Goal: Task Accomplishment & Management: Complete application form

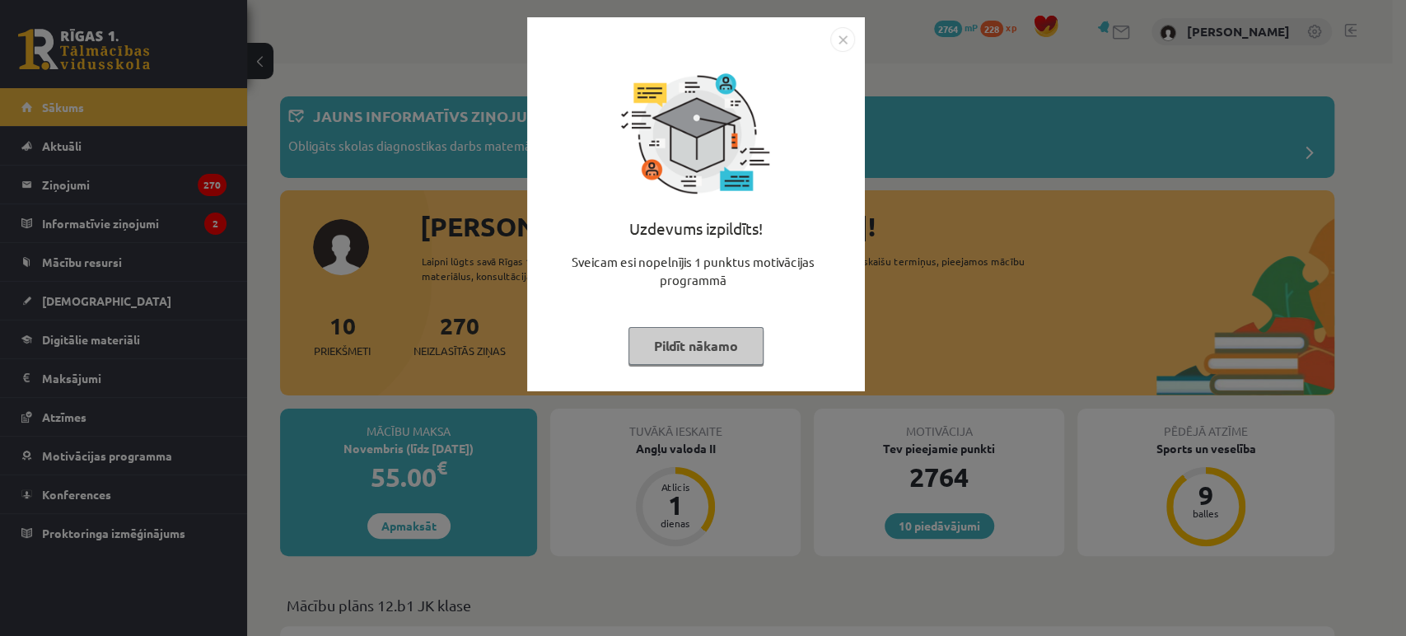
click at [840, 40] on img "Close" at bounding box center [843, 39] width 25 height 25
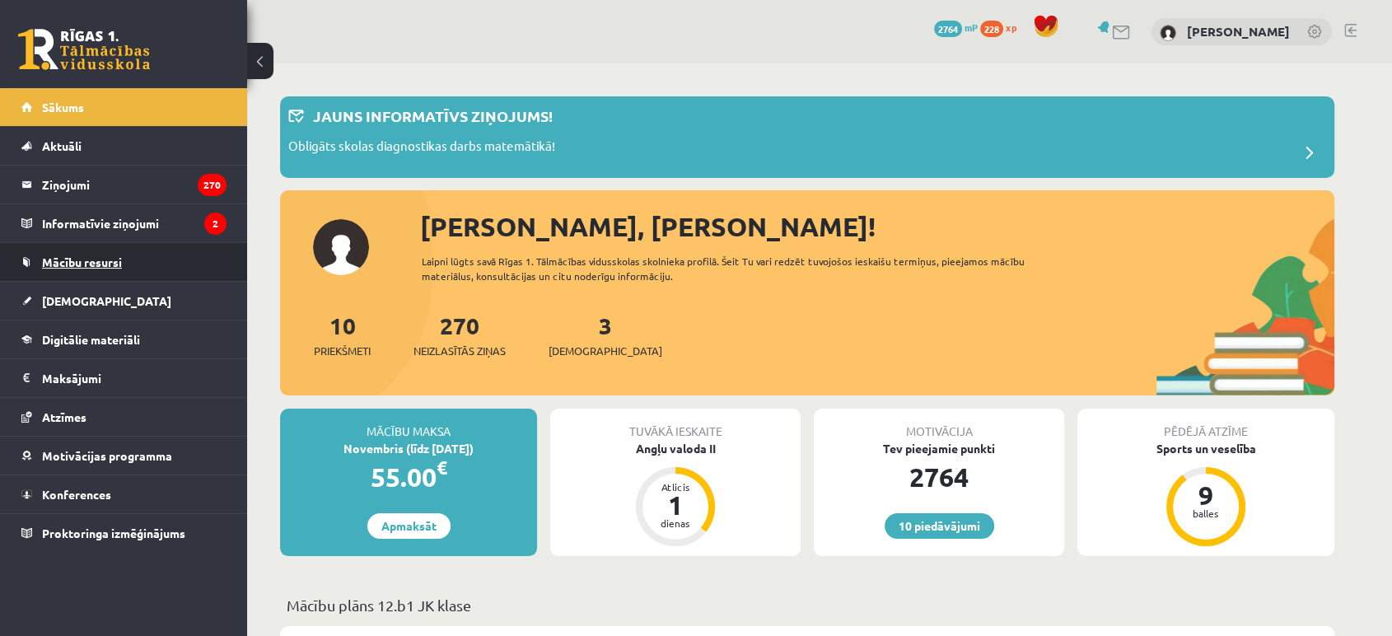
click at [99, 269] on link "Mācību resursi" at bounding box center [123, 262] width 205 height 38
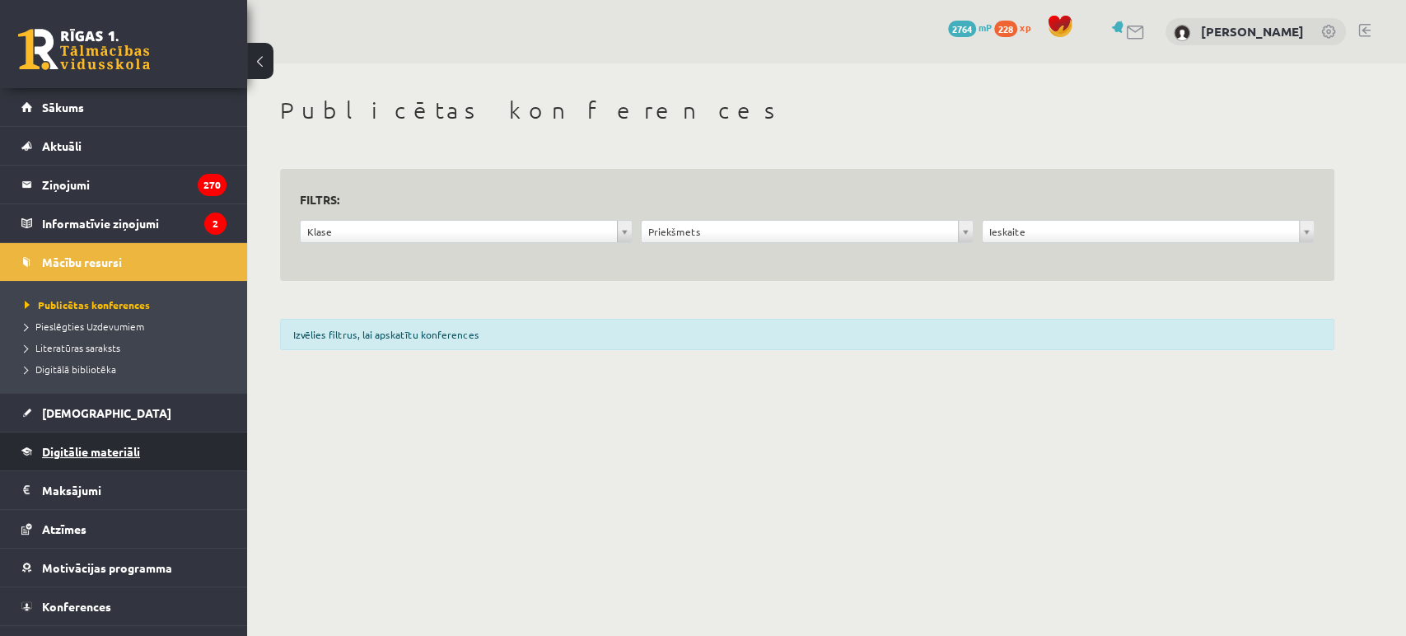
click at [174, 466] on link "Digitālie materiāli" at bounding box center [123, 452] width 205 height 38
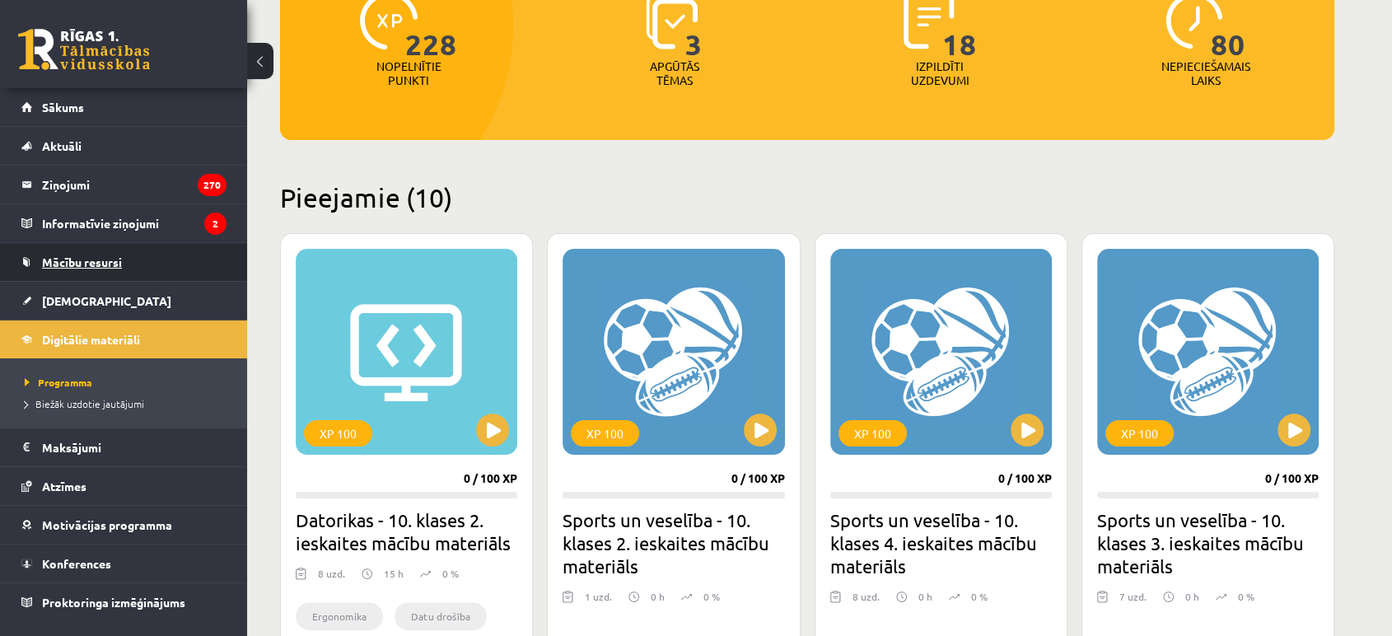
scroll to position [235, 0]
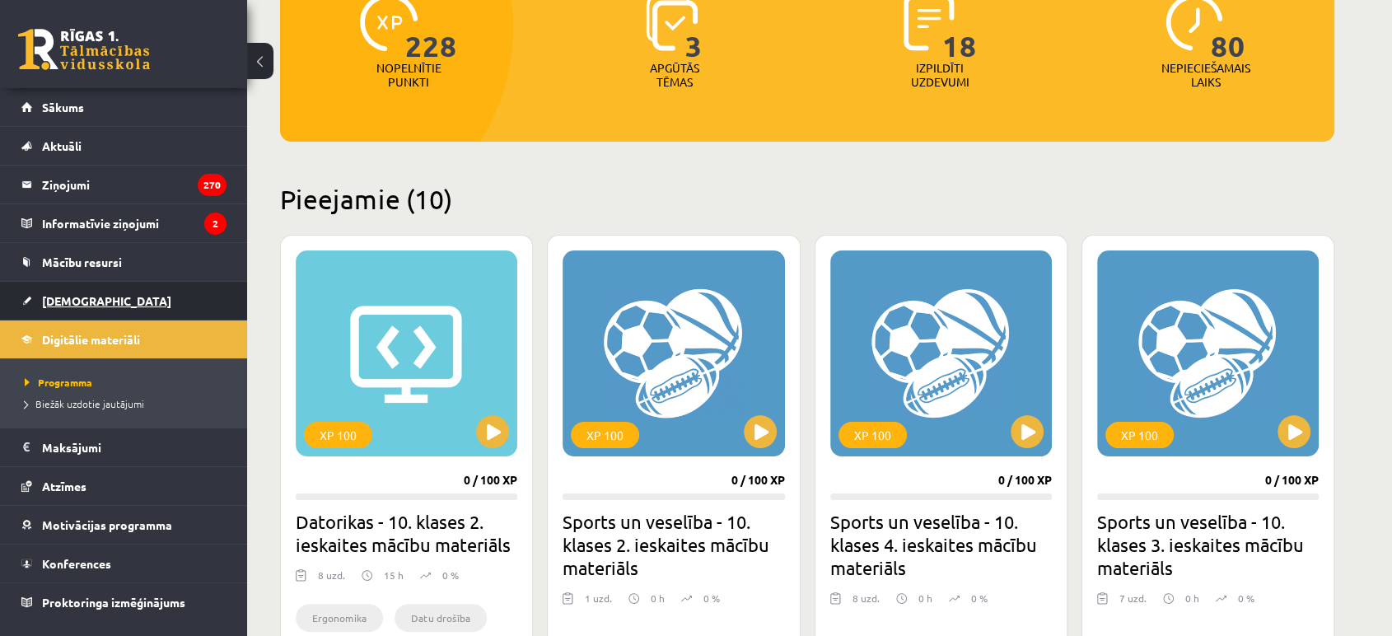
click at [67, 312] on link "[DEMOGRAPHIC_DATA]" at bounding box center [123, 301] width 205 height 38
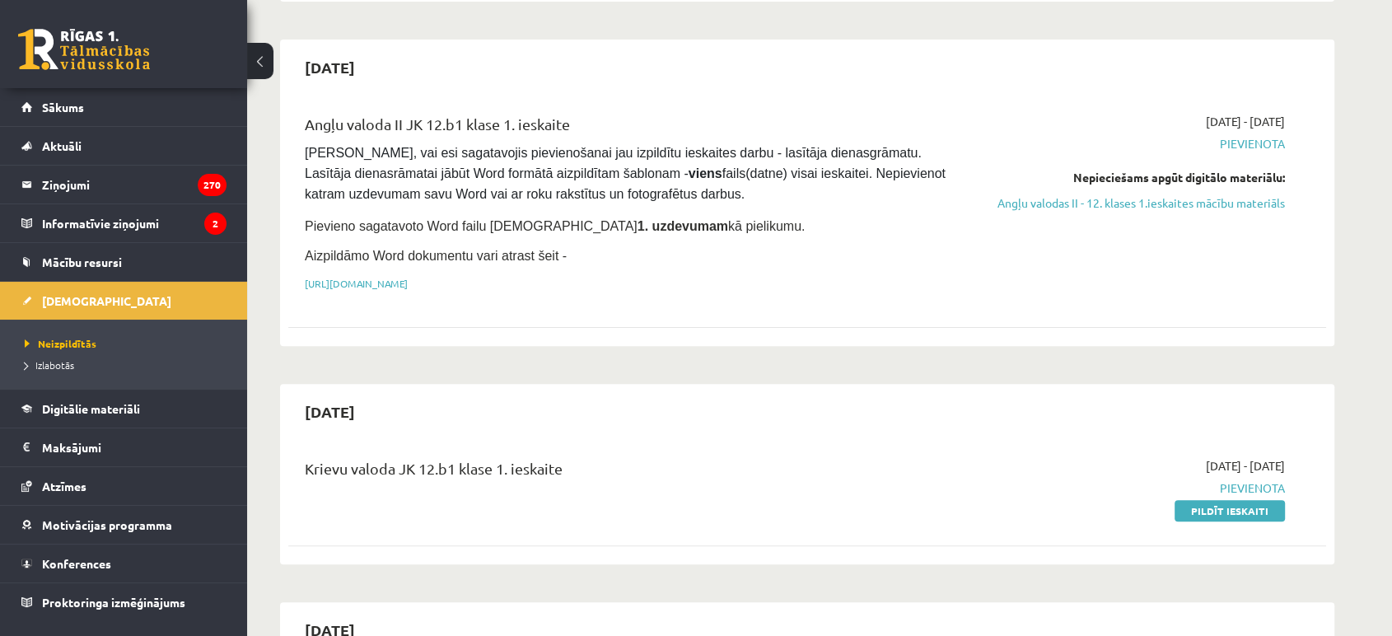
scroll to position [442, 0]
drag, startPoint x: 302, startPoint y: 151, endPoint x: 738, endPoint y: 276, distance: 453.5
click at [738, 276] on div "Angļu valoda II JK 12.b1 klase 1. ieskaite Pārliecinies, vai esi sagatavojis pi…" at bounding box center [627, 208] width 670 height 188
copy div "Pārliecinies, vai esi sagatavojis pievienošanai jau izpildītu ieskaites darbu -…"
click at [788, 288] on div "Angļu valoda II JK 12.b1 klase 1. ieskaite Pārliecinies, vai esi sagatavojis pi…" at bounding box center [627, 208] width 670 height 188
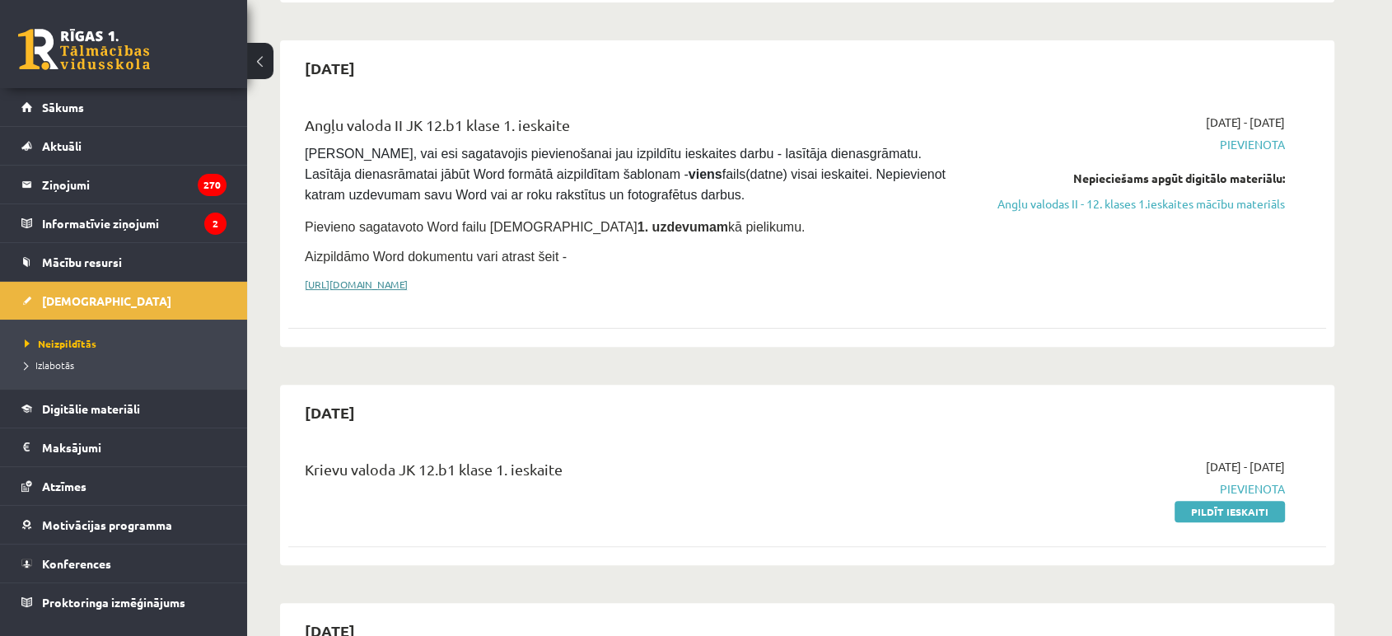
drag, startPoint x: 725, startPoint y: 281, endPoint x: 667, endPoint y: 277, distance: 57.8
click at [667, 277] on p "[URL][DOMAIN_NAME]" at bounding box center [627, 284] width 645 height 15
click at [408, 278] on link "[URL][DOMAIN_NAME]" at bounding box center [356, 284] width 103 height 13
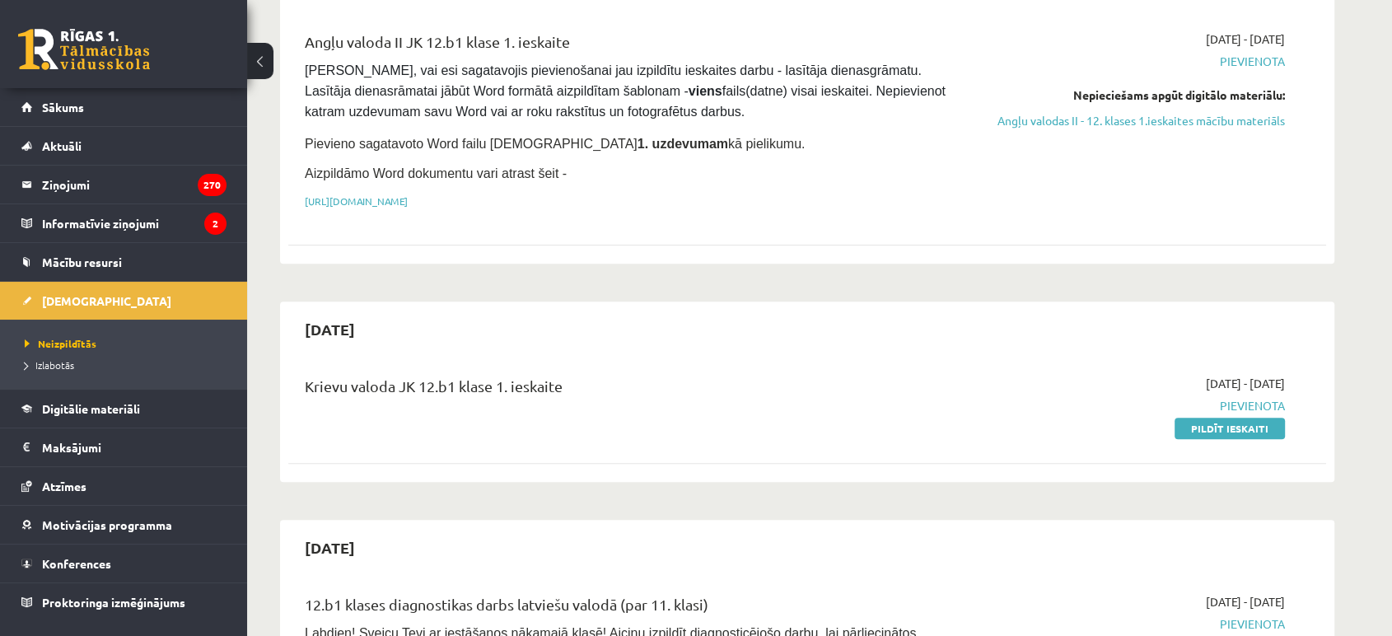
scroll to position [524, 0]
click at [81, 414] on link "Digitālie materiāli" at bounding box center [123, 409] width 205 height 38
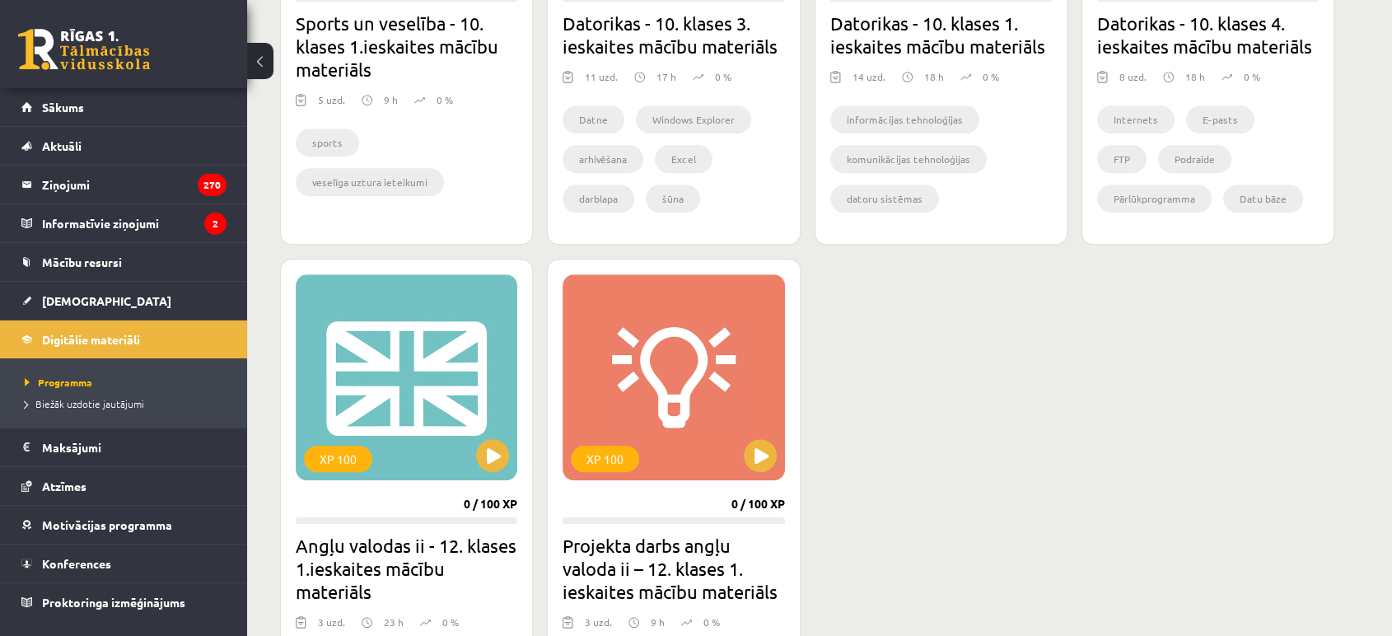
scroll to position [1282, 0]
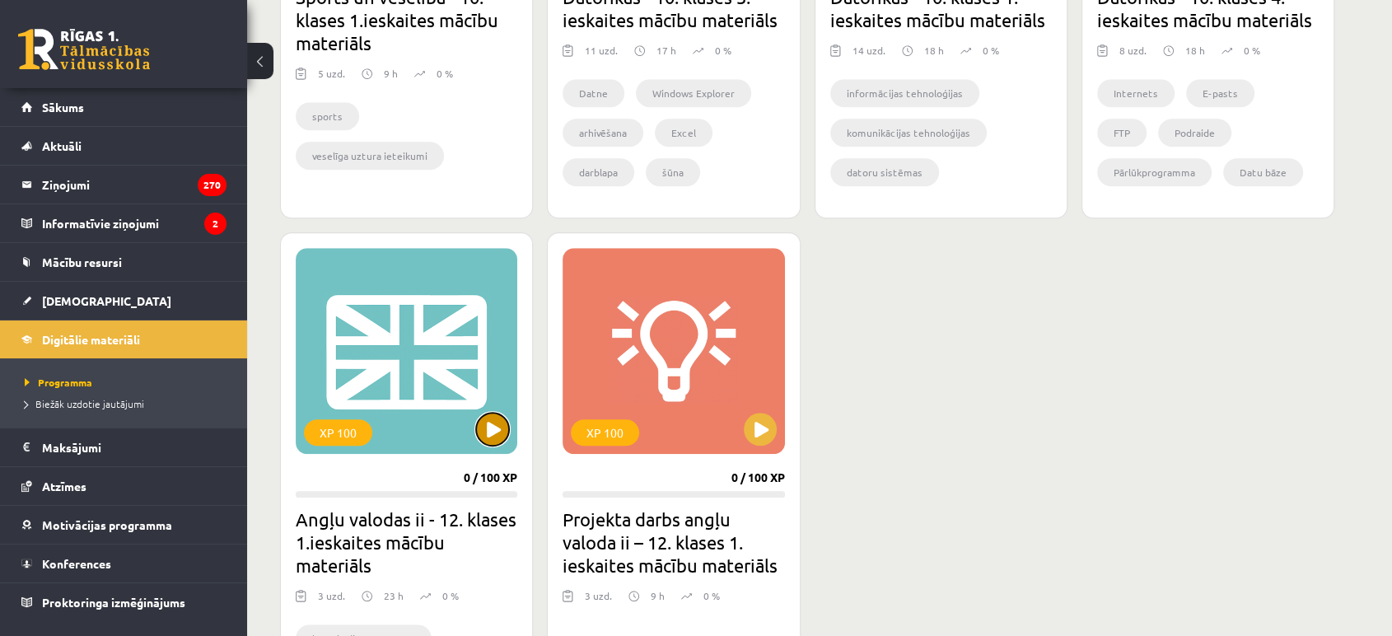
click at [484, 440] on button at bounding box center [492, 429] width 33 height 33
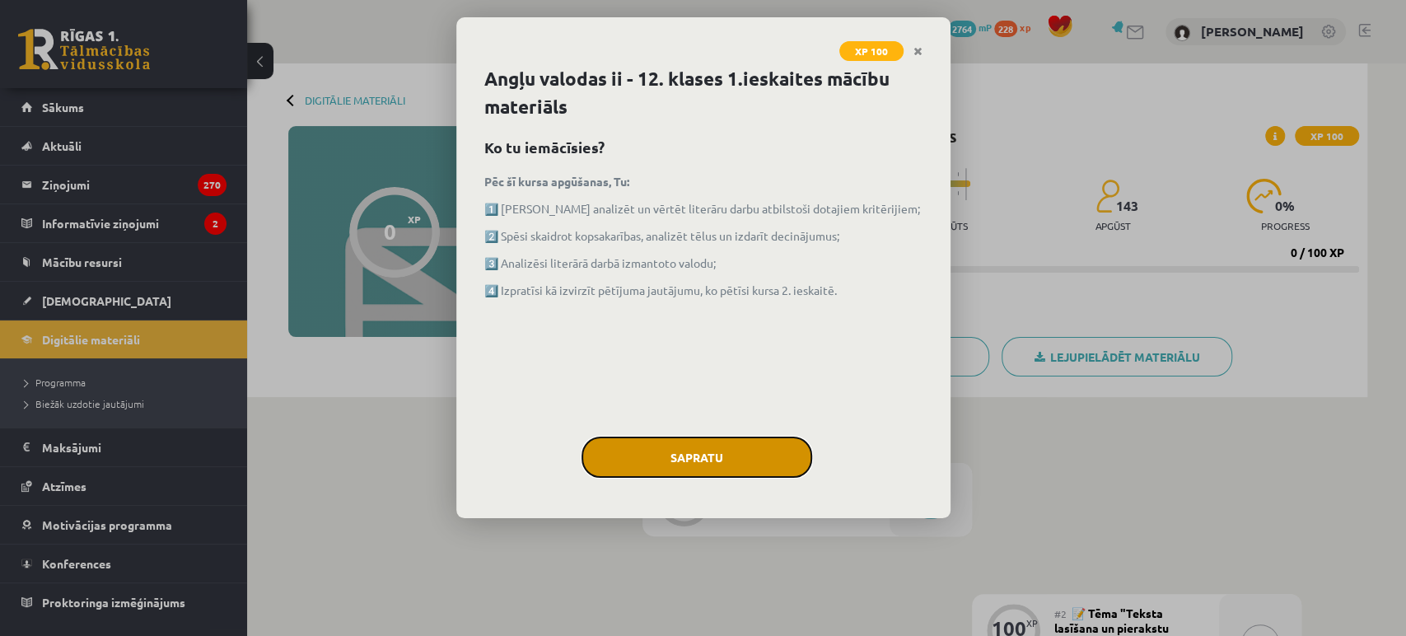
click at [658, 447] on button "Sapratu" at bounding box center [697, 457] width 231 height 41
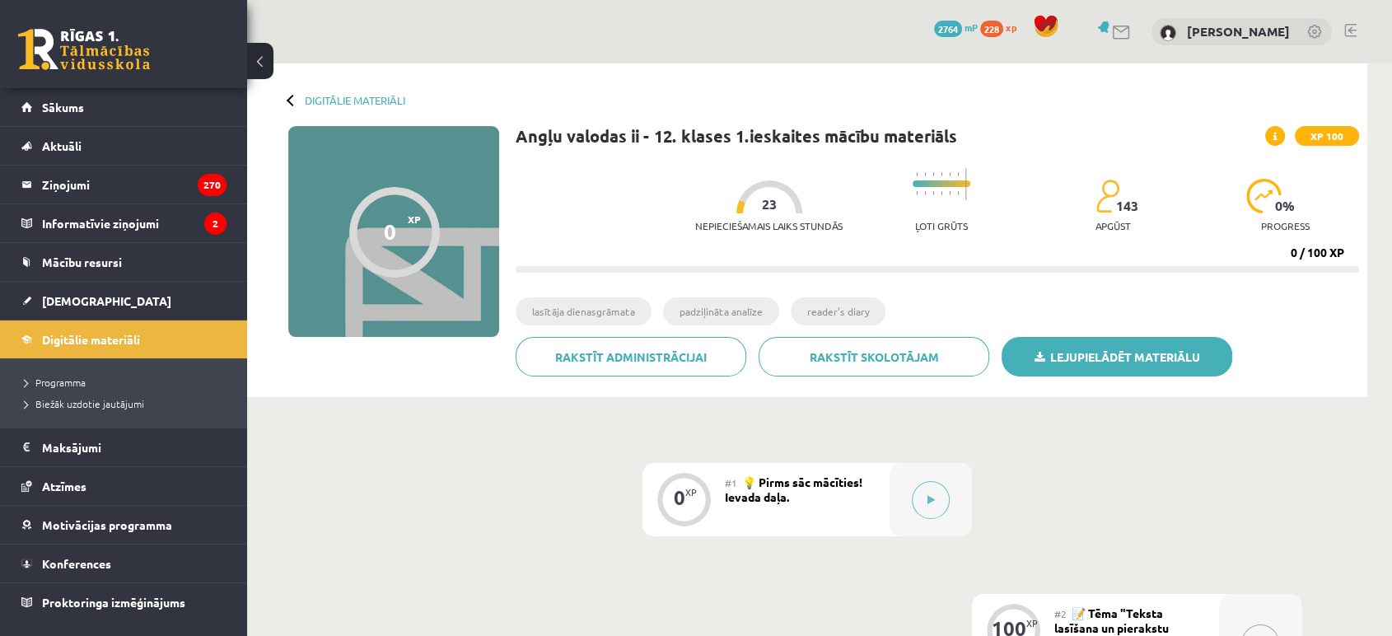
click at [1121, 368] on link "Lejupielādēt materiālu" at bounding box center [1117, 357] width 231 height 40
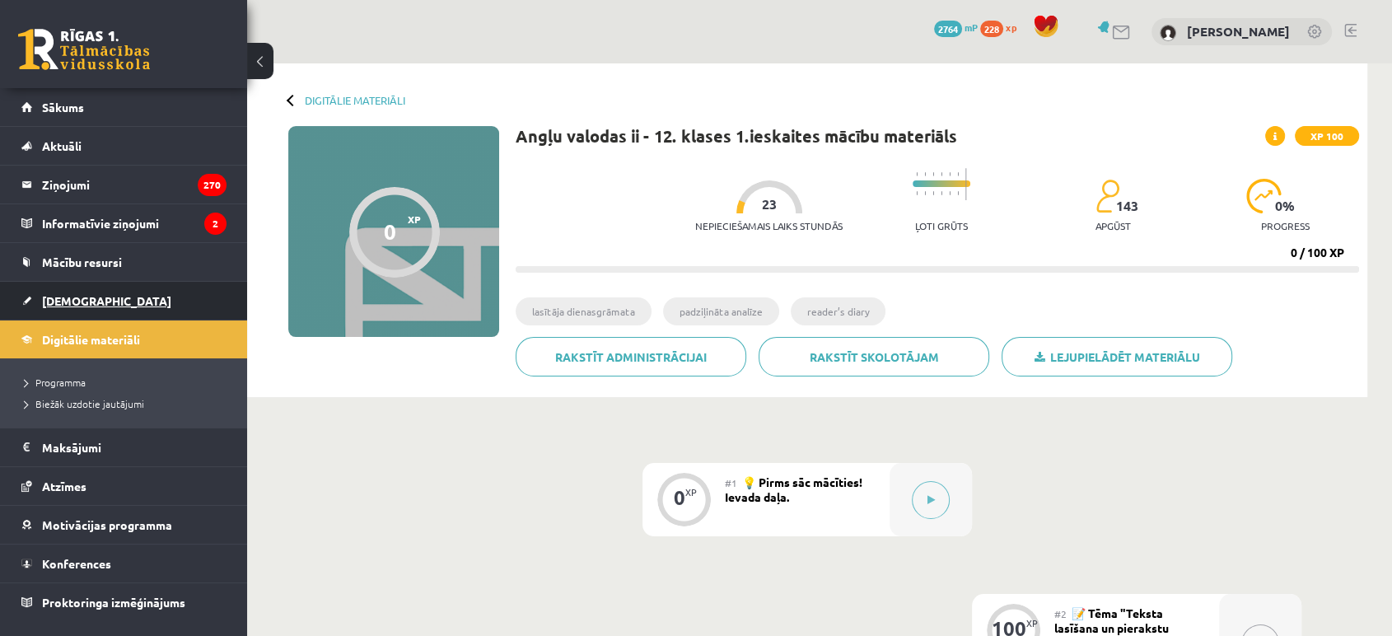
click at [158, 293] on link "[DEMOGRAPHIC_DATA]" at bounding box center [123, 301] width 205 height 38
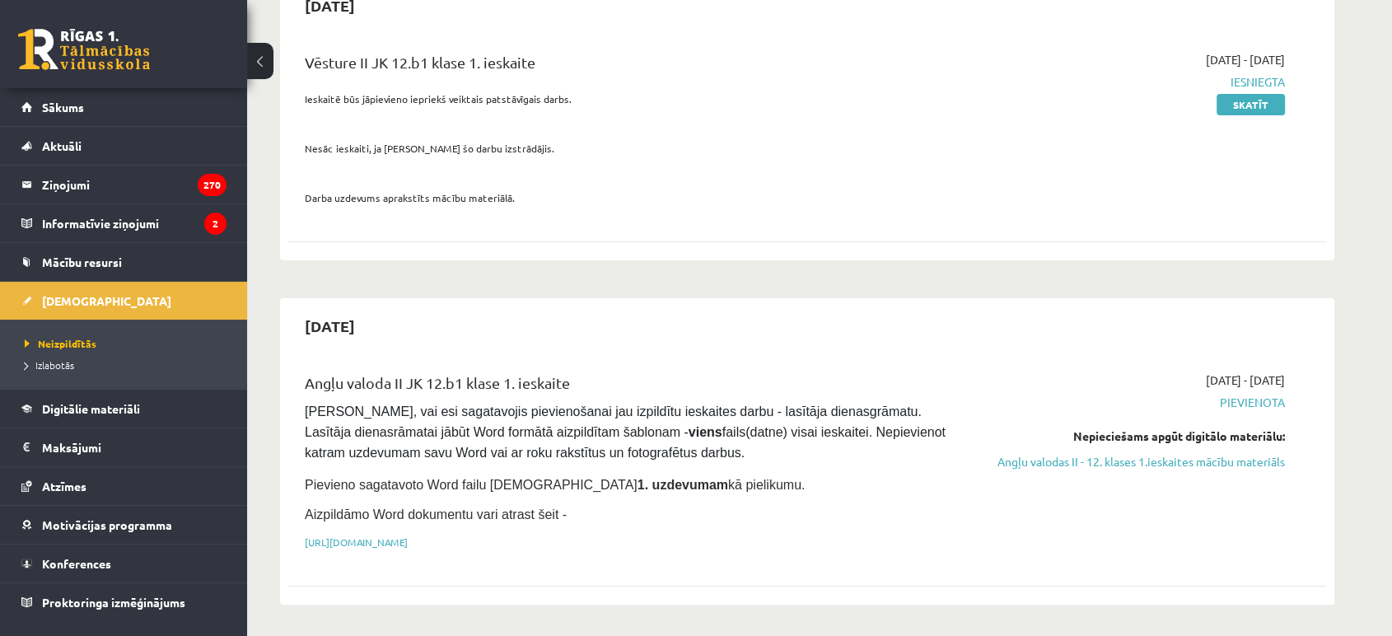
scroll to position [264, 0]
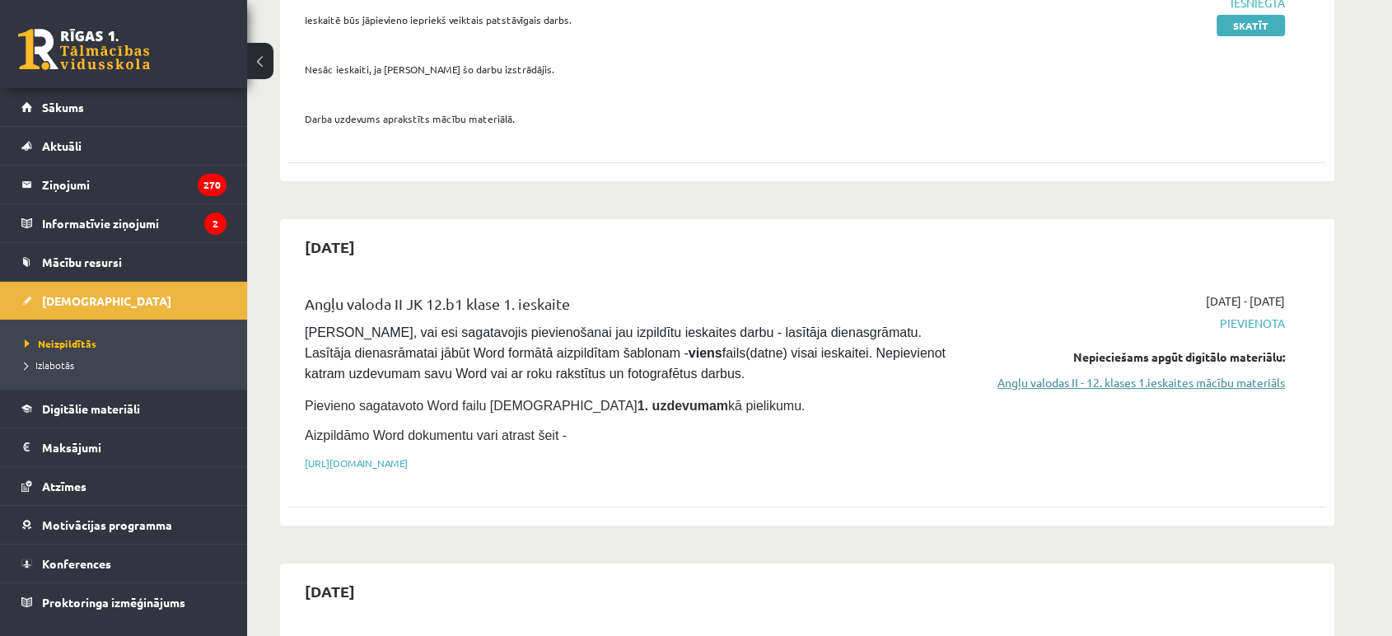
click at [1027, 386] on link "Angļu valodas II - 12. klases 1.ieskaites mācību materiāls" at bounding box center [1130, 382] width 311 height 17
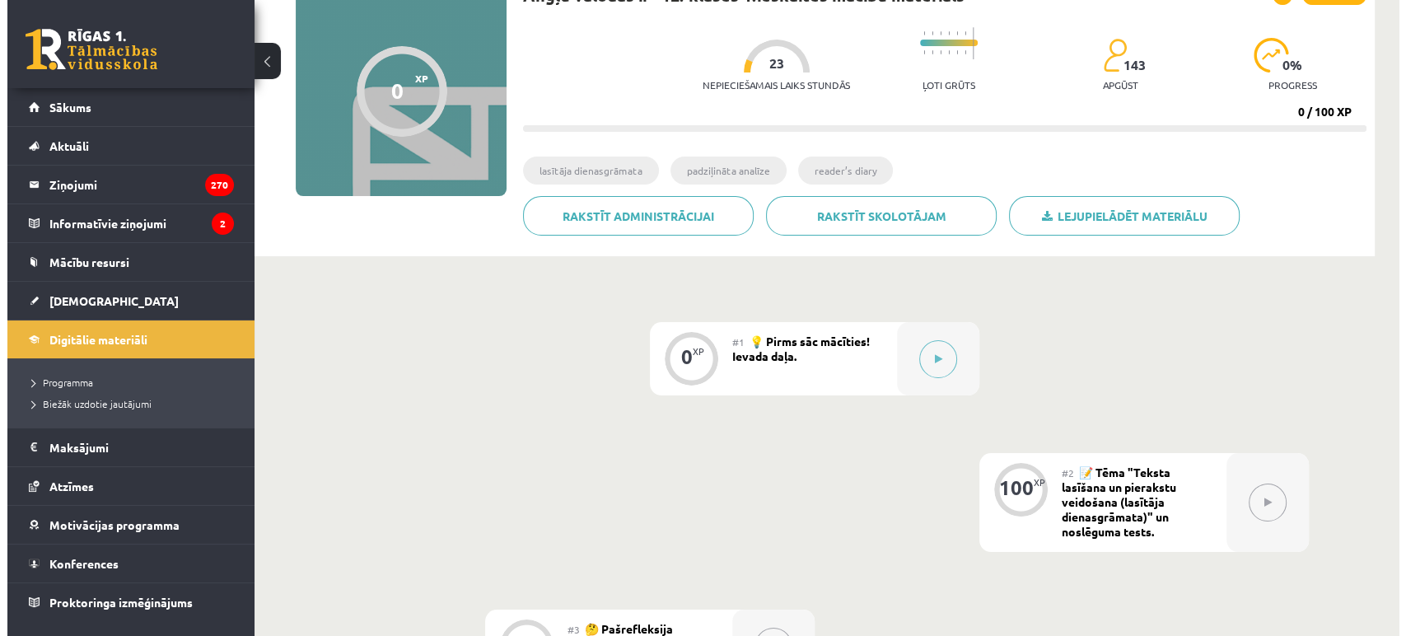
scroll to position [153, 0]
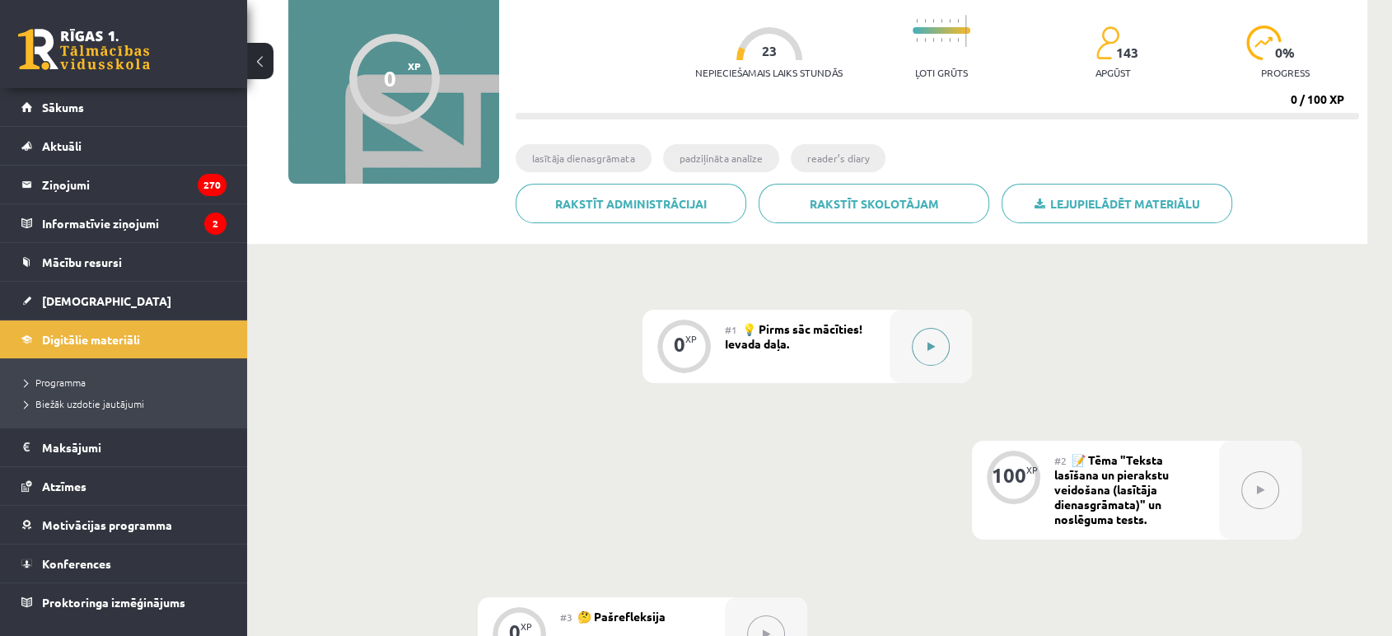
click at [932, 334] on button at bounding box center [931, 347] width 38 height 38
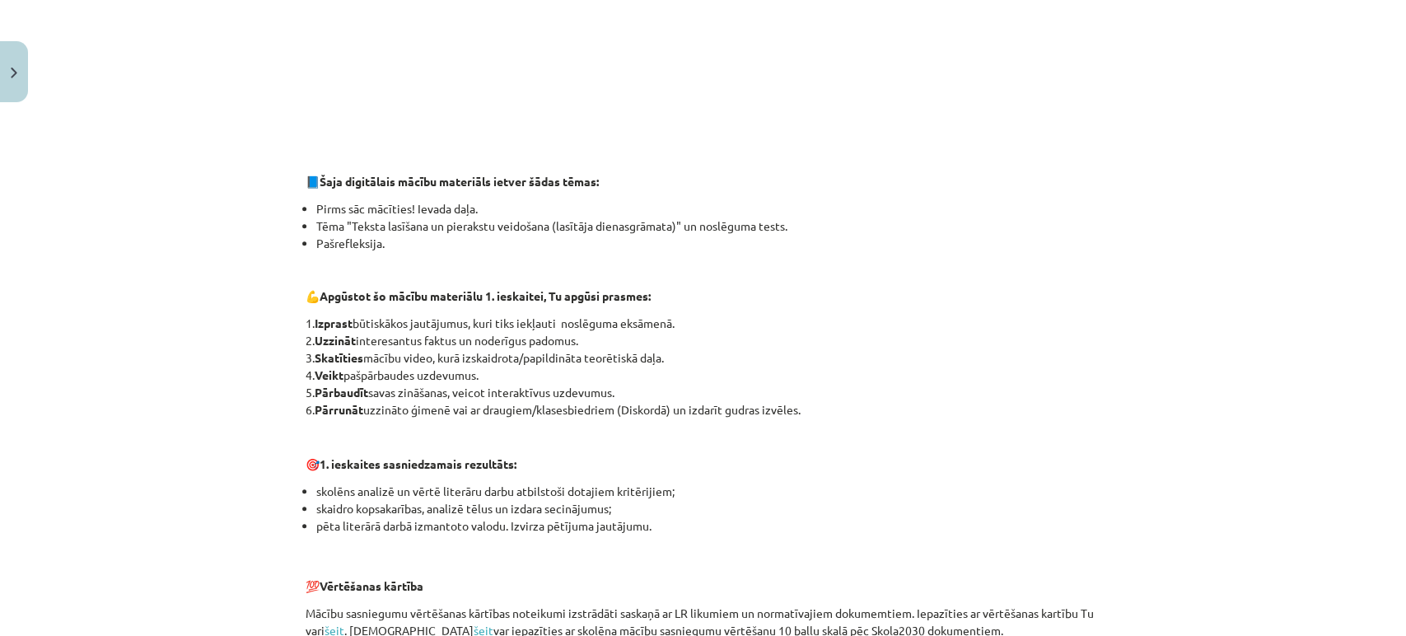
scroll to position [1098, 0]
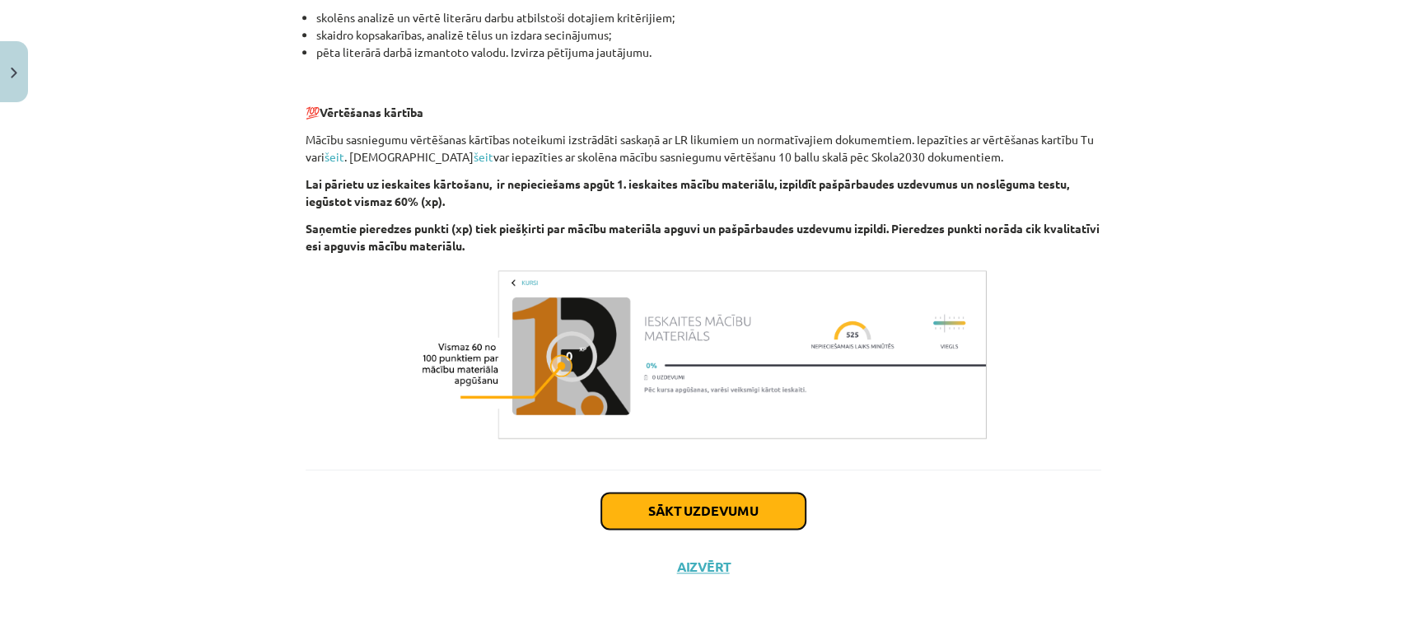
click at [624, 514] on button "Sākt uzdevumu" at bounding box center [703, 511] width 204 height 36
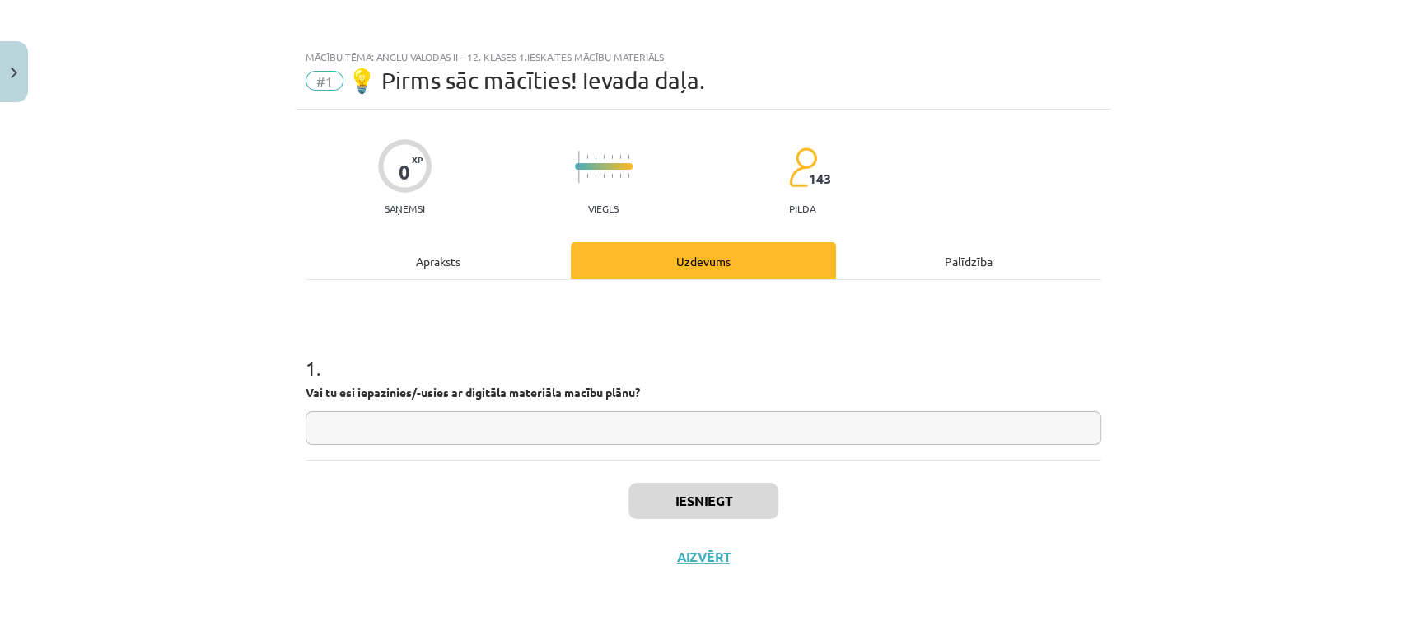
scroll to position [0, 0]
click at [601, 416] on input "text" at bounding box center [704, 428] width 796 height 34
type input "**"
click at [659, 517] on button "Iesniegt" at bounding box center [704, 501] width 150 height 36
click at [737, 554] on button "Nākamā nodarbība" at bounding box center [703, 568] width 161 height 38
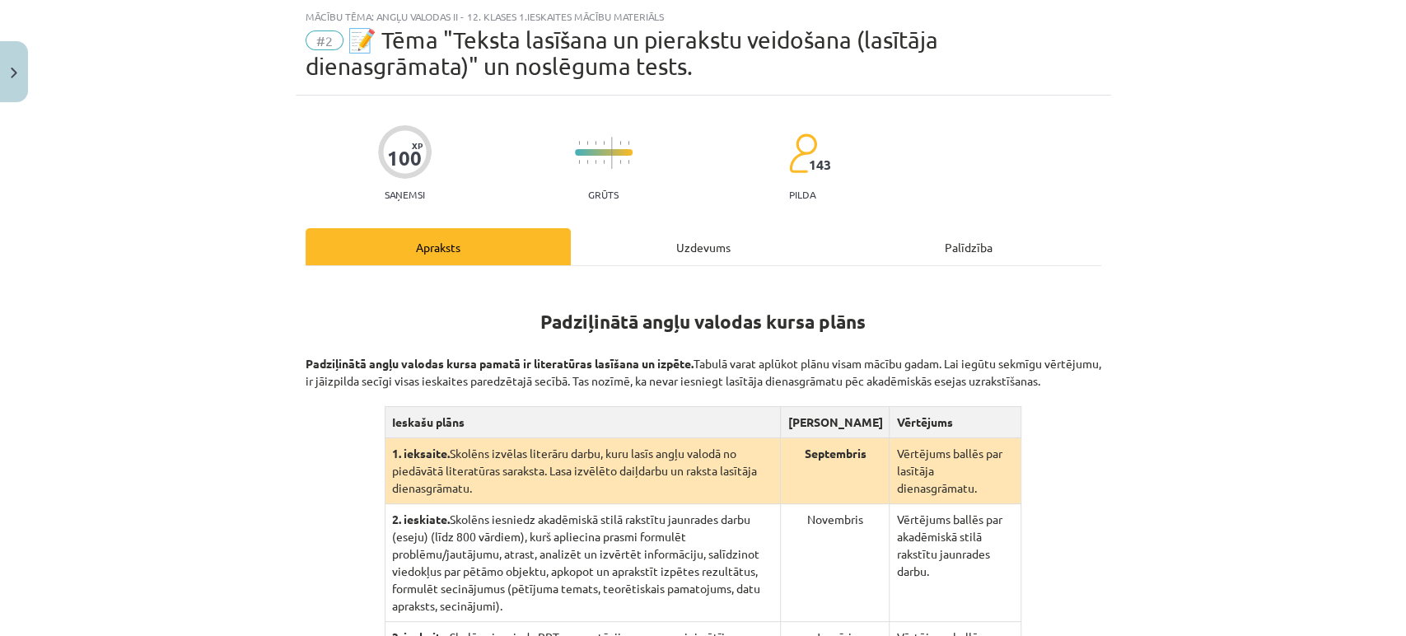
scroll to position [390, 0]
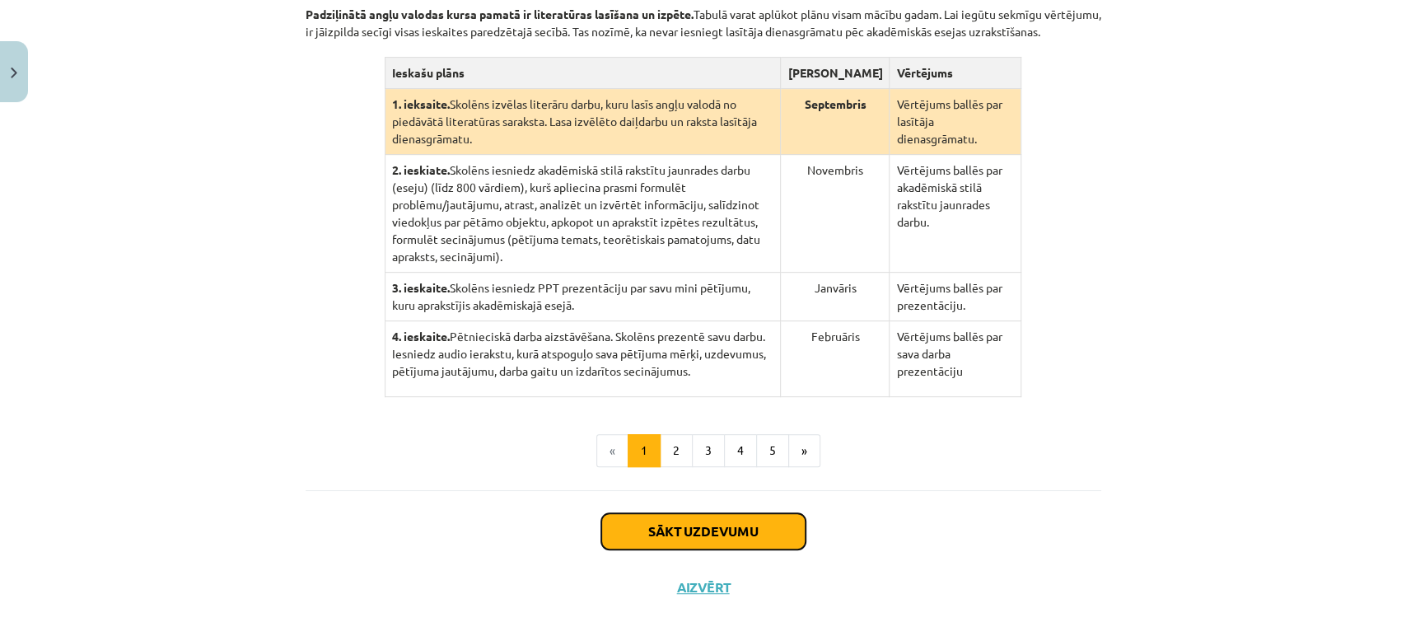
click at [723, 513] on button "Sākt uzdevumu" at bounding box center [703, 531] width 204 height 36
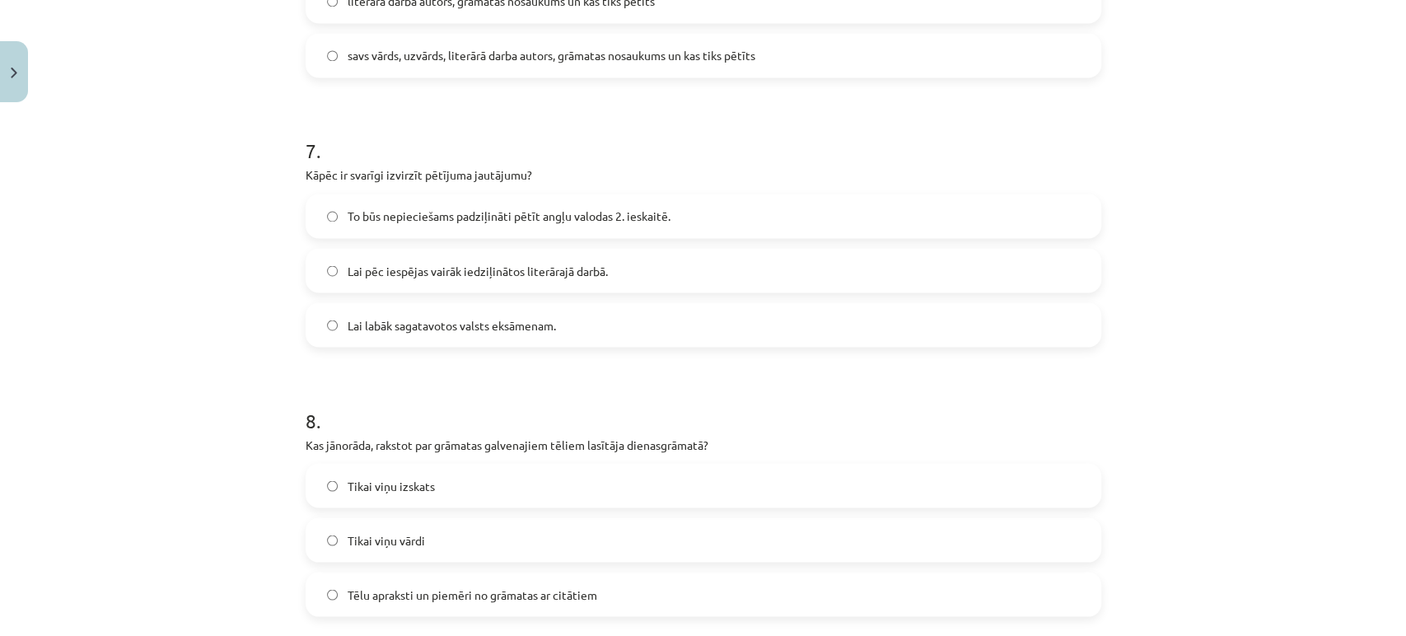
scroll to position [2587, 0]
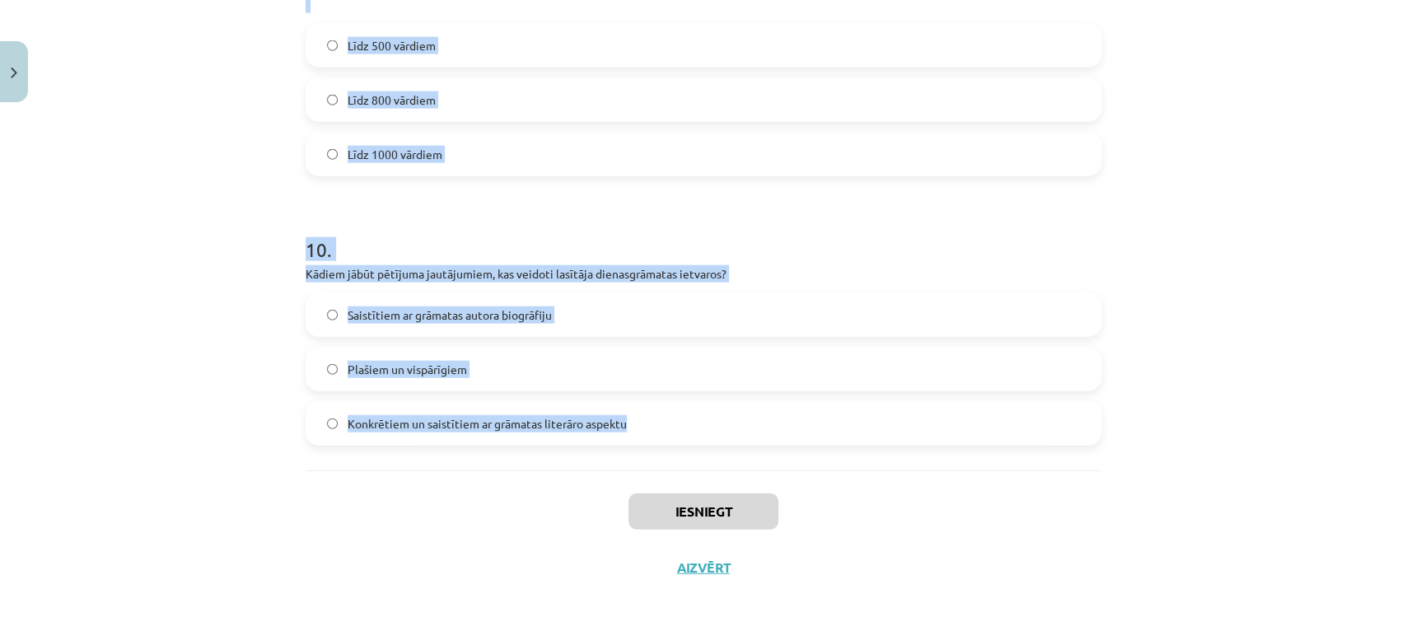
drag, startPoint x: 289, startPoint y: 356, endPoint x: 768, endPoint y: 428, distance: 484.2
copy form "1 . Padziļinātajā kursā mēs: atkārtosim gramatiku un papildināsim vārdu krājumu…"
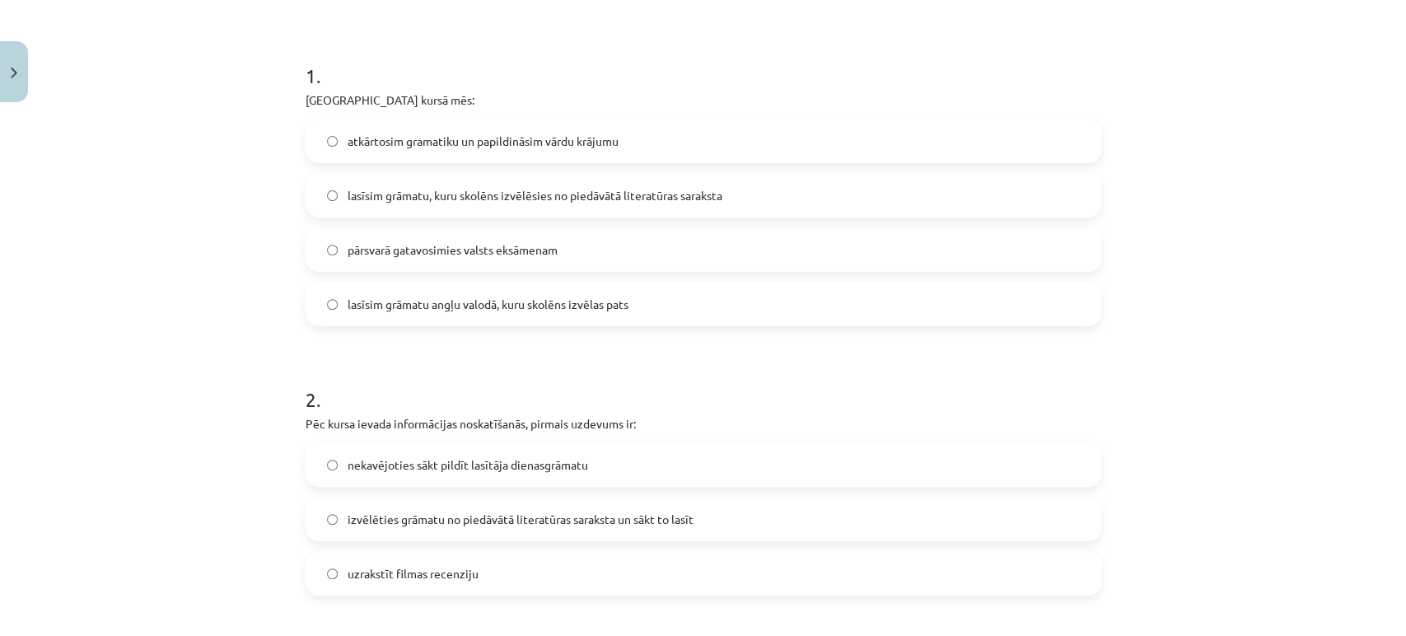
scroll to position [319, 0]
click at [584, 191] on span "lasīsim grāmatu, kuru skolēns izvēlēsies no piedāvātā literatūras saraksta" at bounding box center [535, 195] width 375 height 17
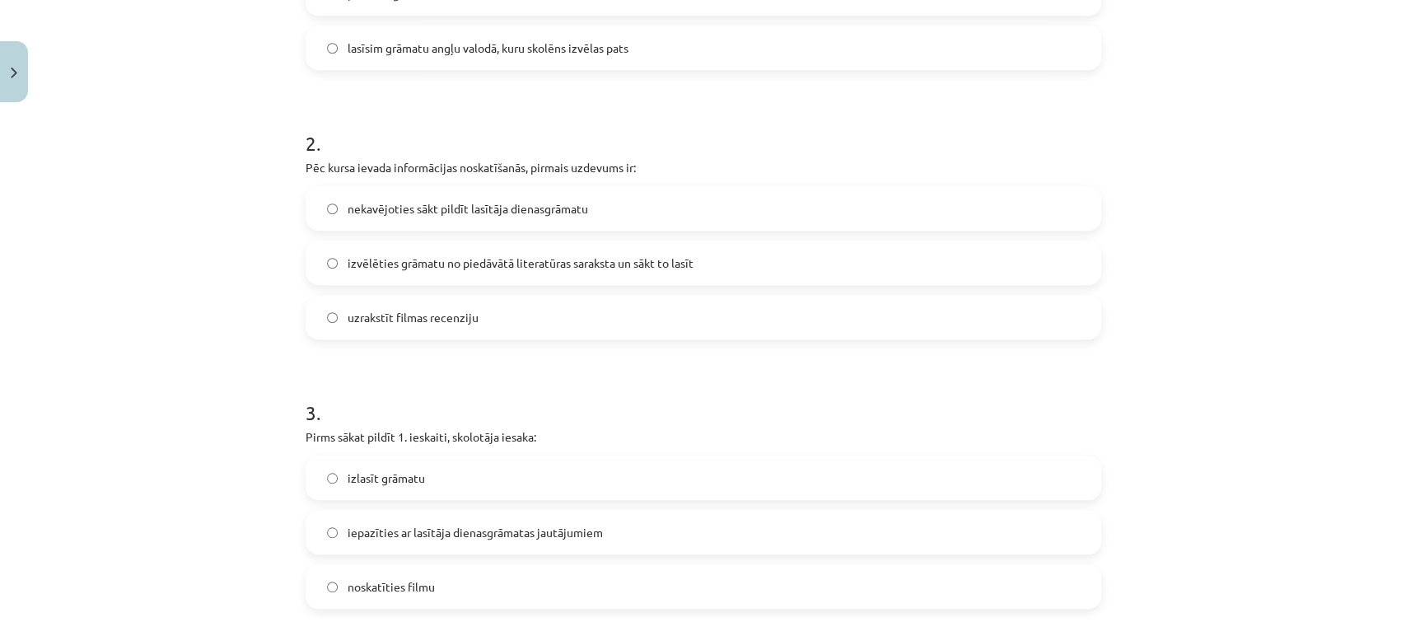
scroll to position [574, 0]
click at [512, 255] on span "izvēlēties grāmatu no piedāvātā literatūras saraksta un sākt to lasīt" at bounding box center [521, 263] width 346 height 17
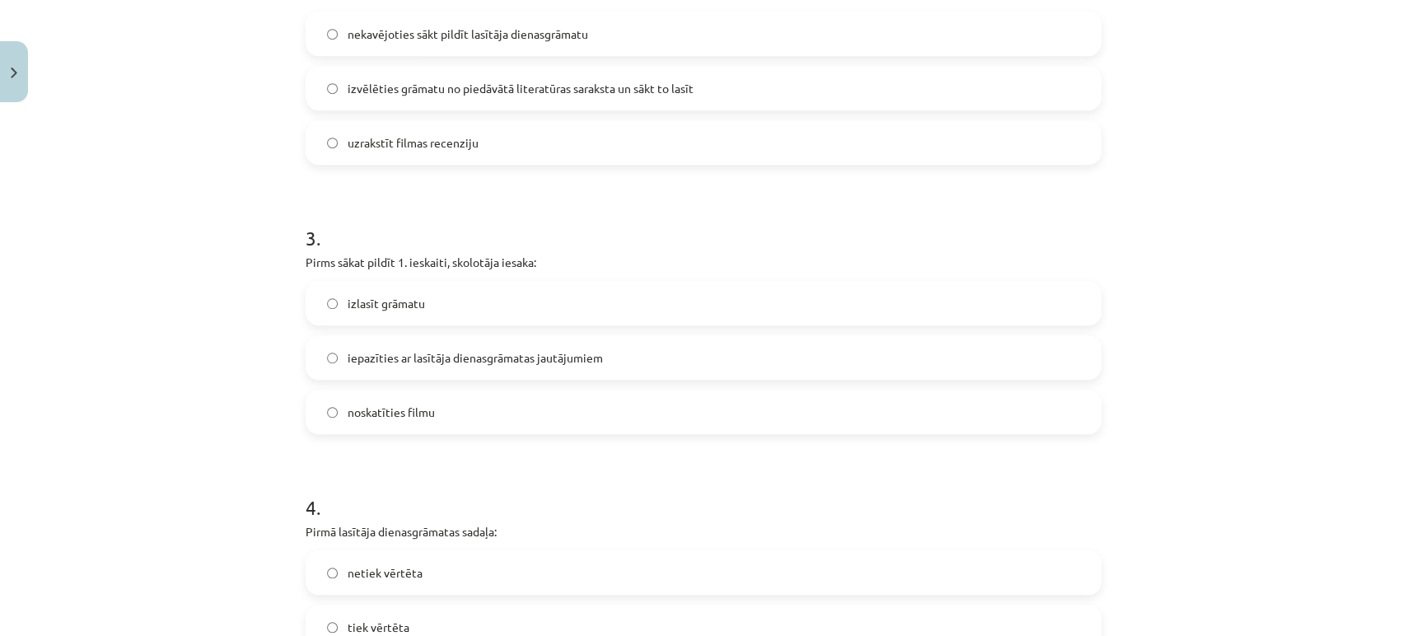
scroll to position [789, 0]
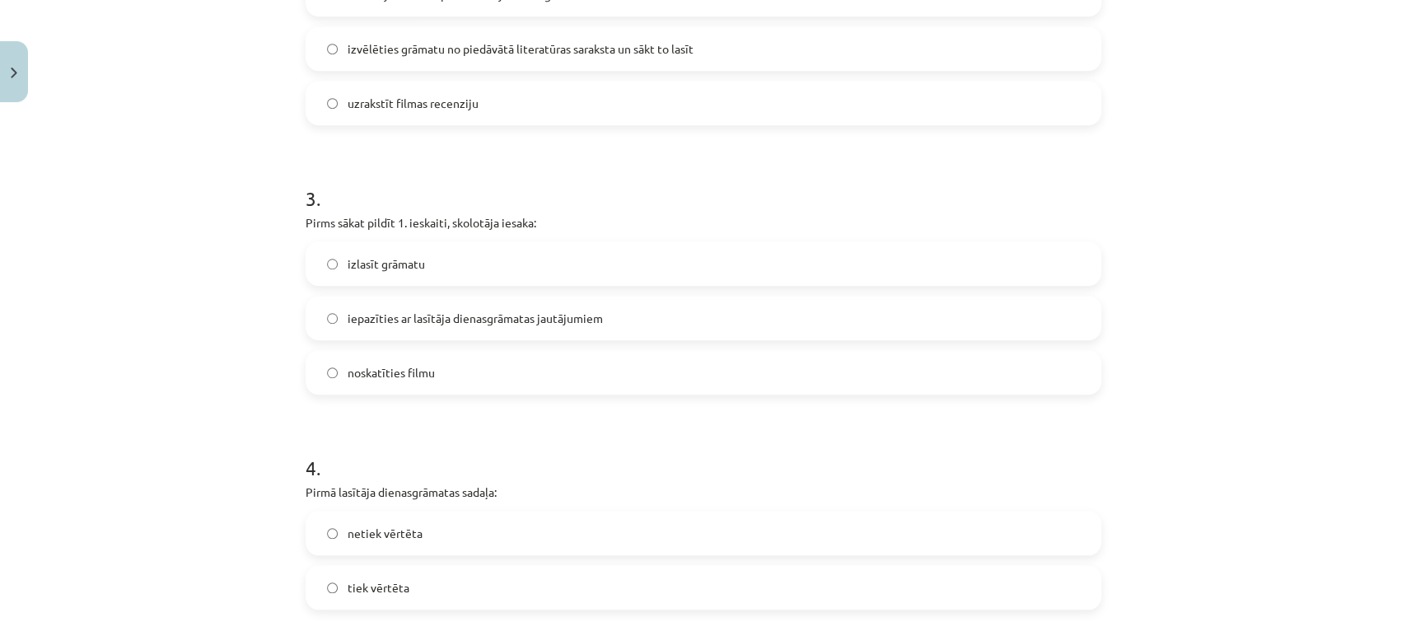
click at [477, 327] on label "iepazīties ar lasītāja dienasgrāmatas jautājumiem" at bounding box center [703, 317] width 793 height 41
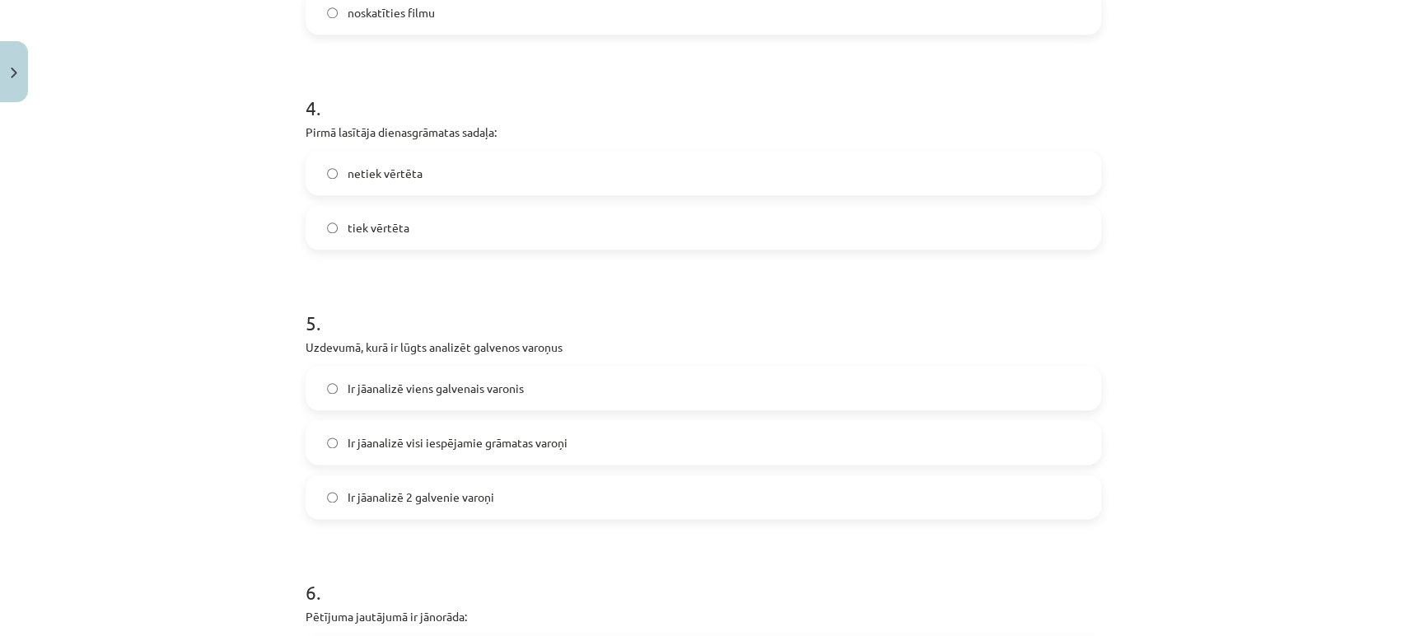
scroll to position [1149, 0]
click at [525, 218] on label "tiek vērtēta" at bounding box center [703, 227] width 793 height 41
click at [499, 509] on label "Ir jāanalizē 2 galvenie varoņi" at bounding box center [703, 496] width 793 height 41
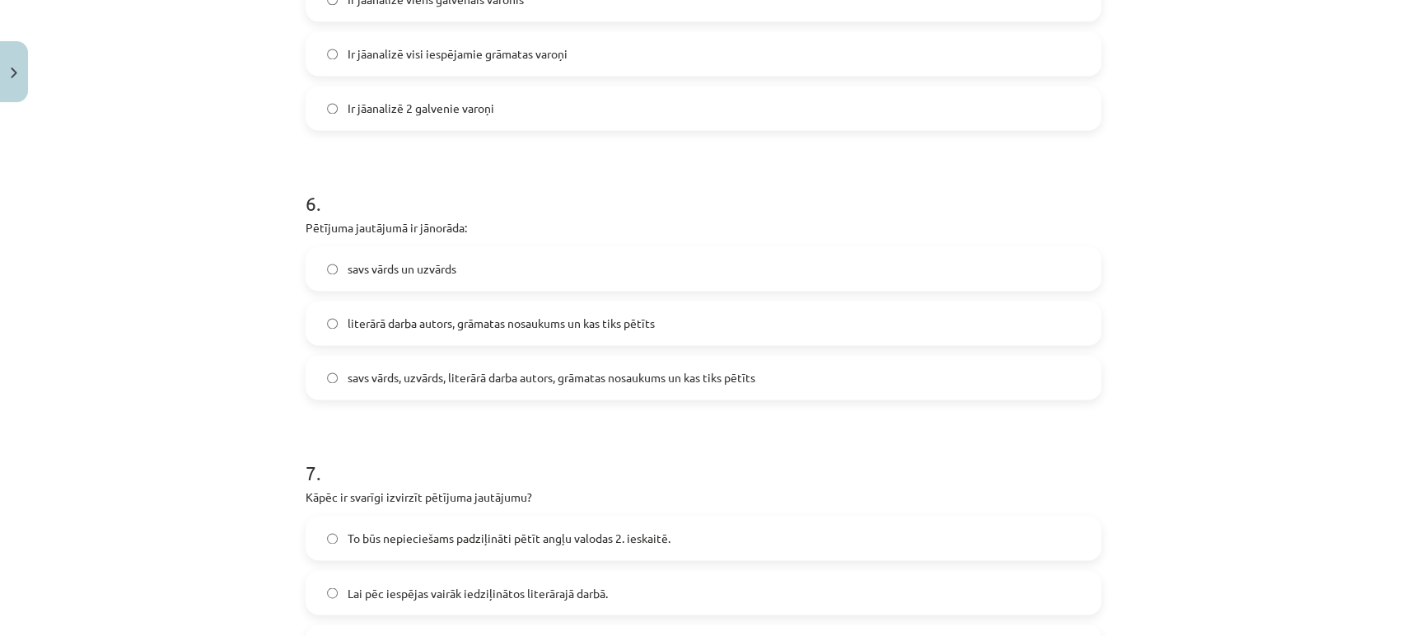
scroll to position [1710, 0]
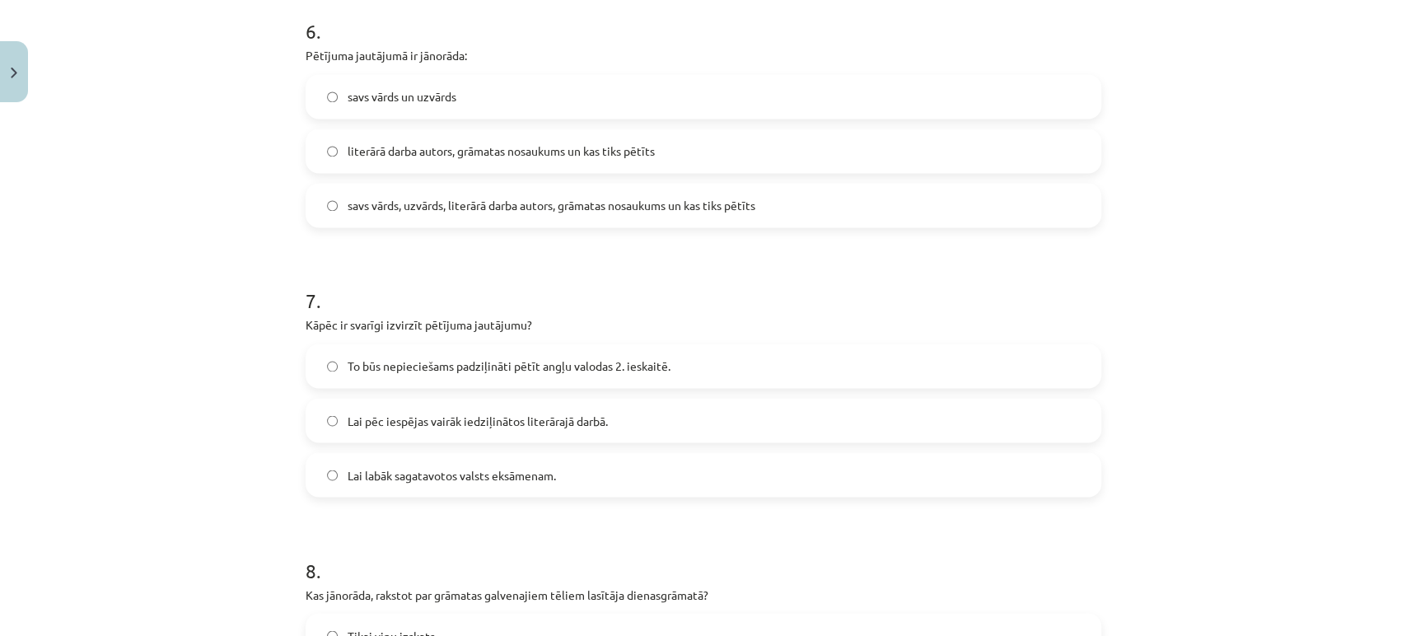
click at [494, 150] on span "literārā darba autors, grāmatas nosaukums un kas tiks pētīts" at bounding box center [501, 151] width 307 height 17
click at [437, 363] on span "To būs nepieciešams padziļināti pētīt angļu valodas 2. ieskaitē." at bounding box center [509, 366] width 323 height 17
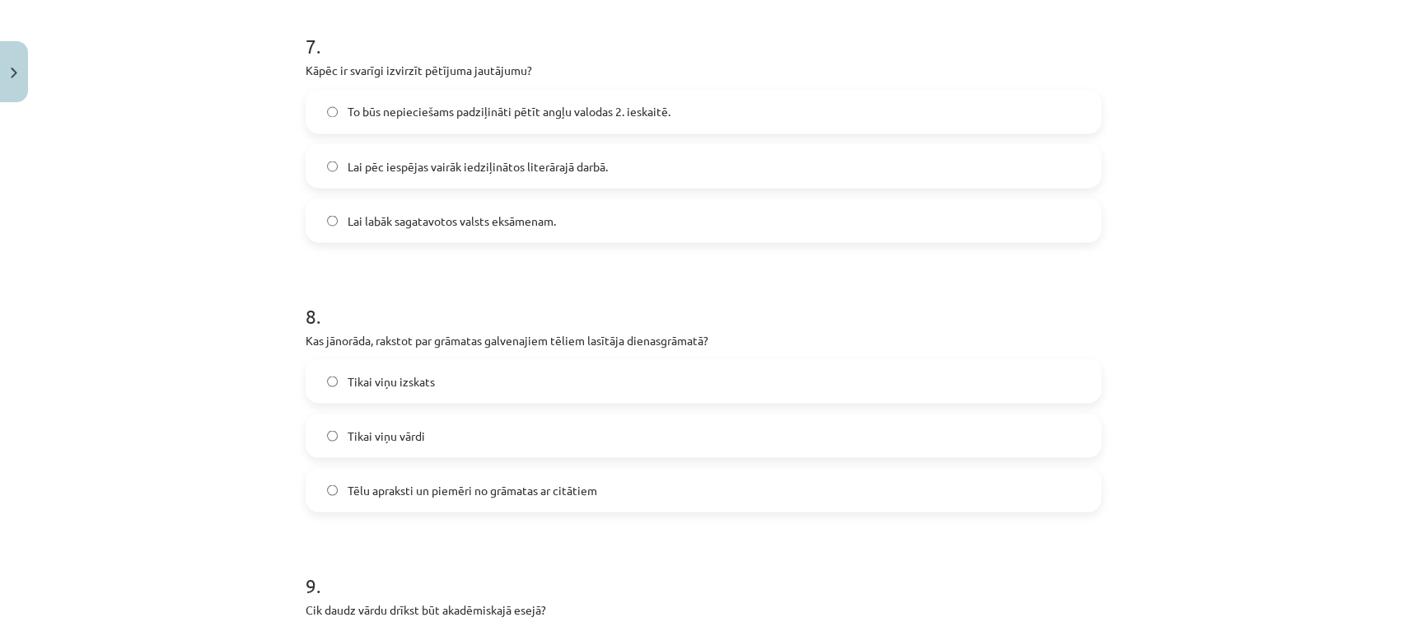
scroll to position [1964, 0]
click at [447, 486] on span "Tēlu apraksti un piemēri no grāmatas ar citātiem" at bounding box center [473, 490] width 250 height 17
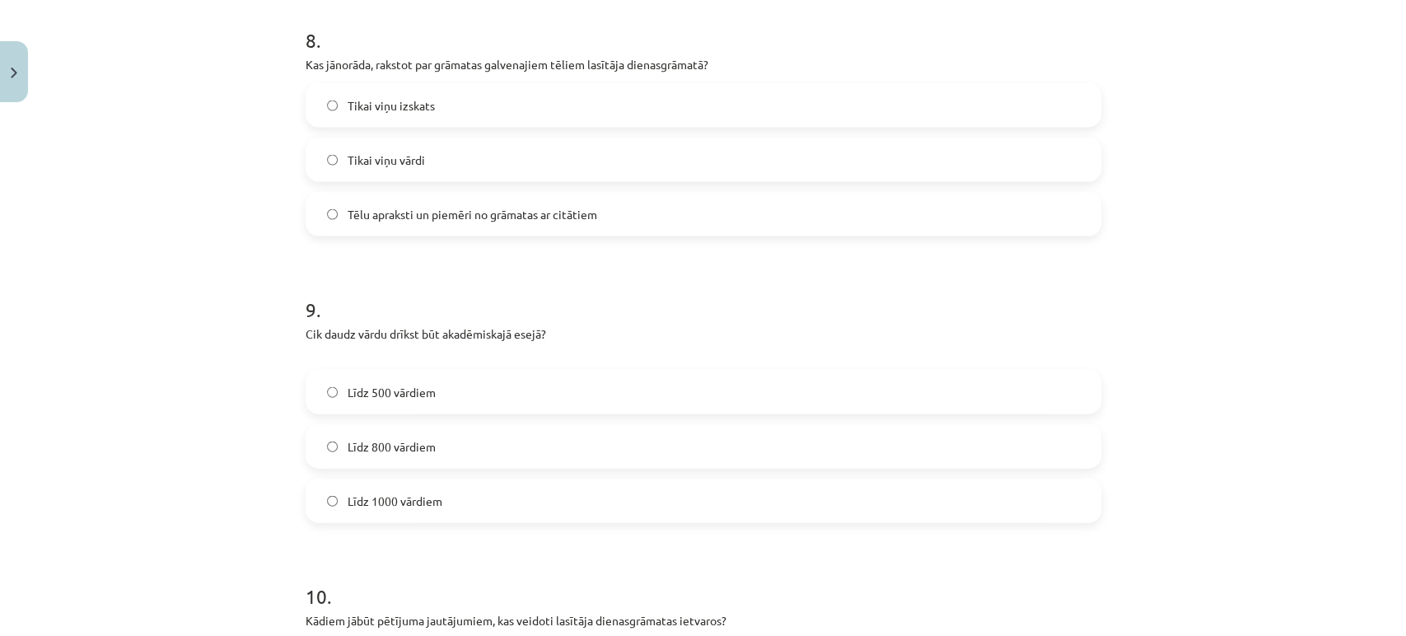
scroll to position [2390, 0]
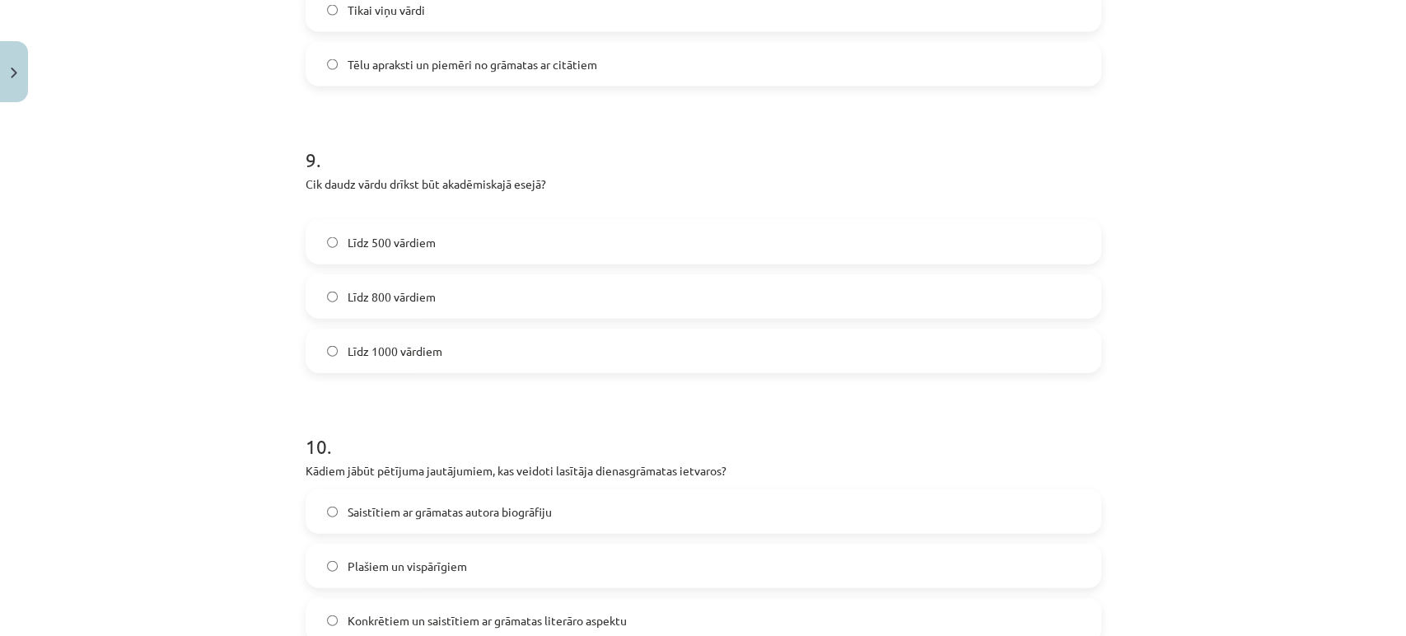
click at [402, 302] on span "Līdz 800 vārdiem" at bounding box center [392, 296] width 88 height 17
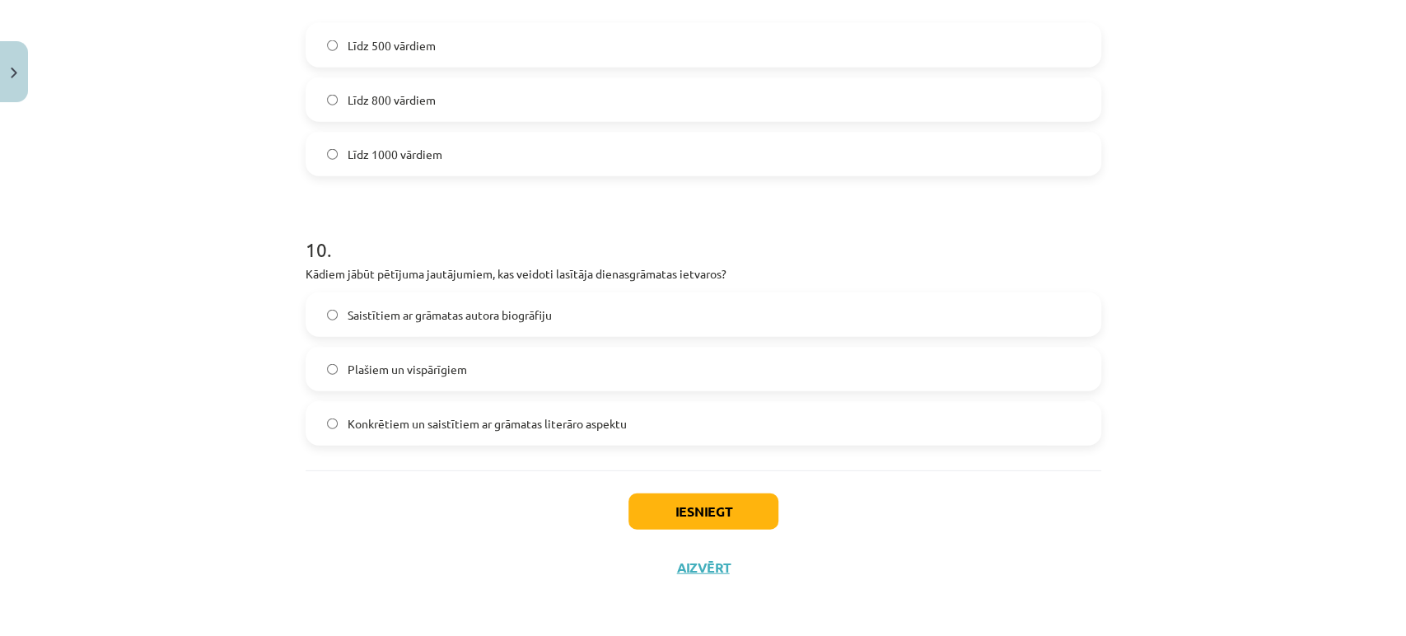
scroll to position [2585, 0]
click at [395, 424] on span "Konkrētiem un saistītiem ar grāmatas literāro aspektu" at bounding box center [487, 425] width 279 height 17
click at [672, 521] on button "Iesniegt" at bounding box center [704, 513] width 150 height 36
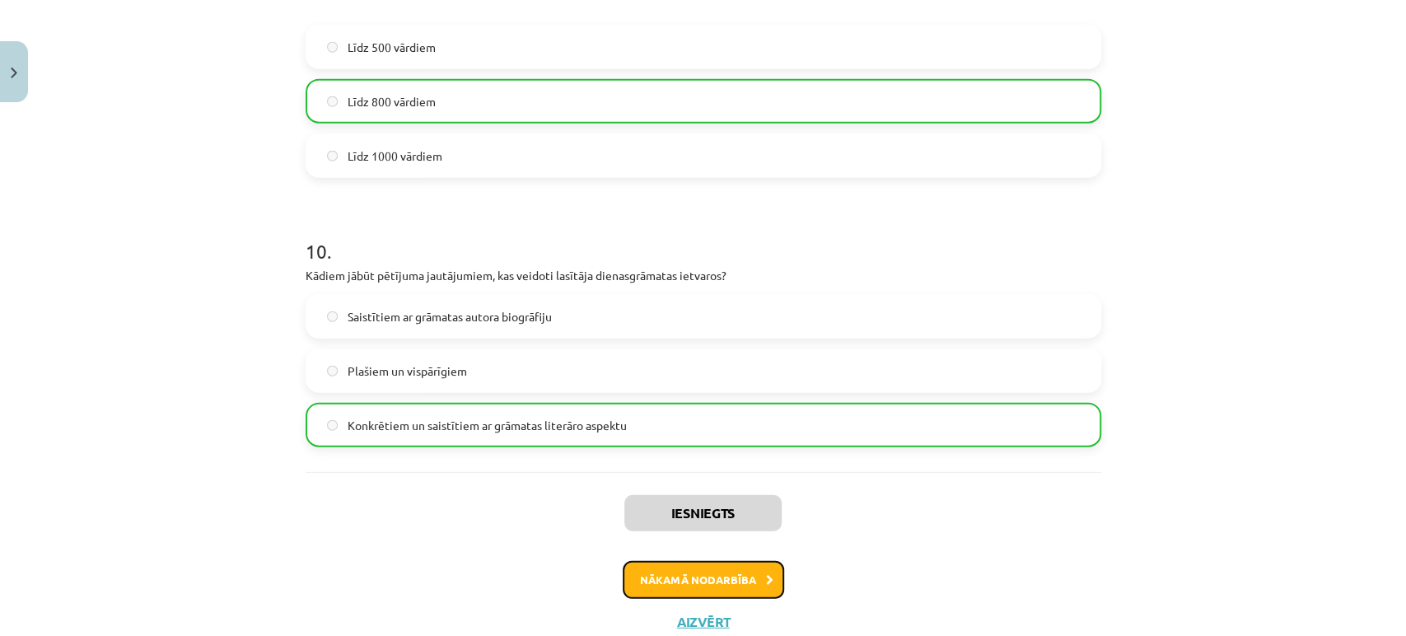
click at [701, 569] on button "Nākamā nodarbība" at bounding box center [703, 580] width 161 height 38
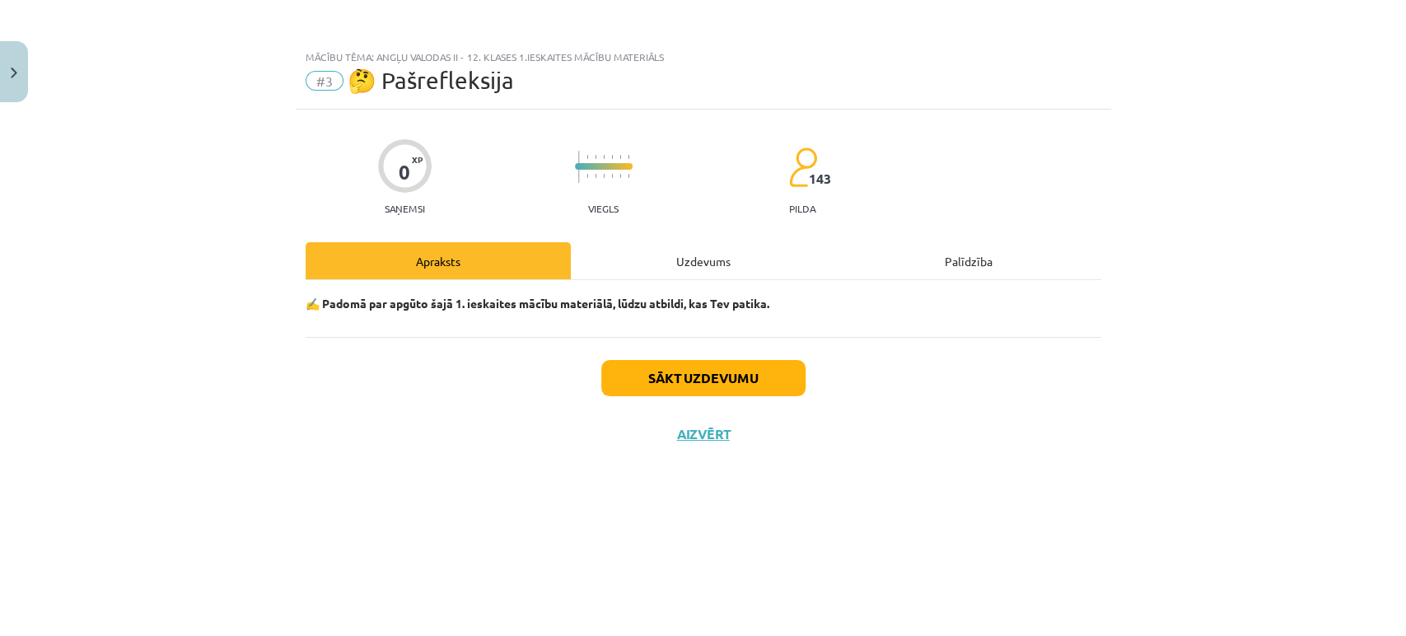
scroll to position [0, 0]
click at [662, 382] on button "Sākt uzdevumu" at bounding box center [703, 378] width 204 height 36
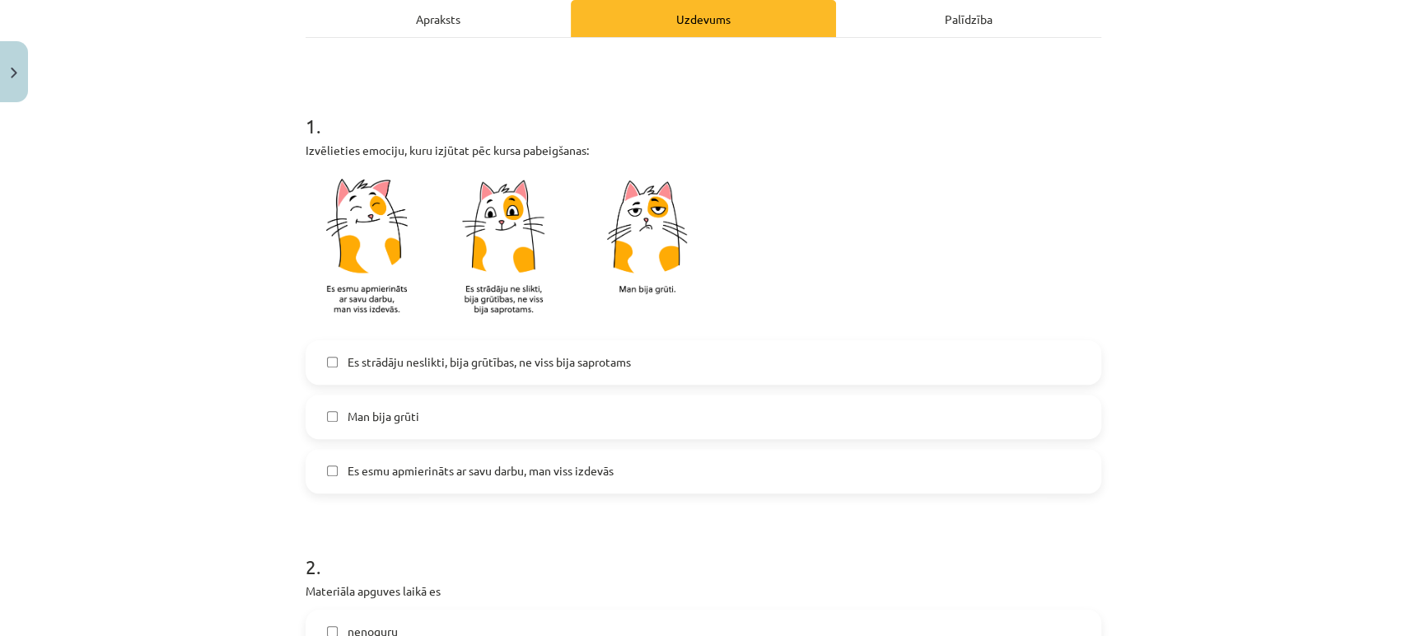
scroll to position [250, 0]
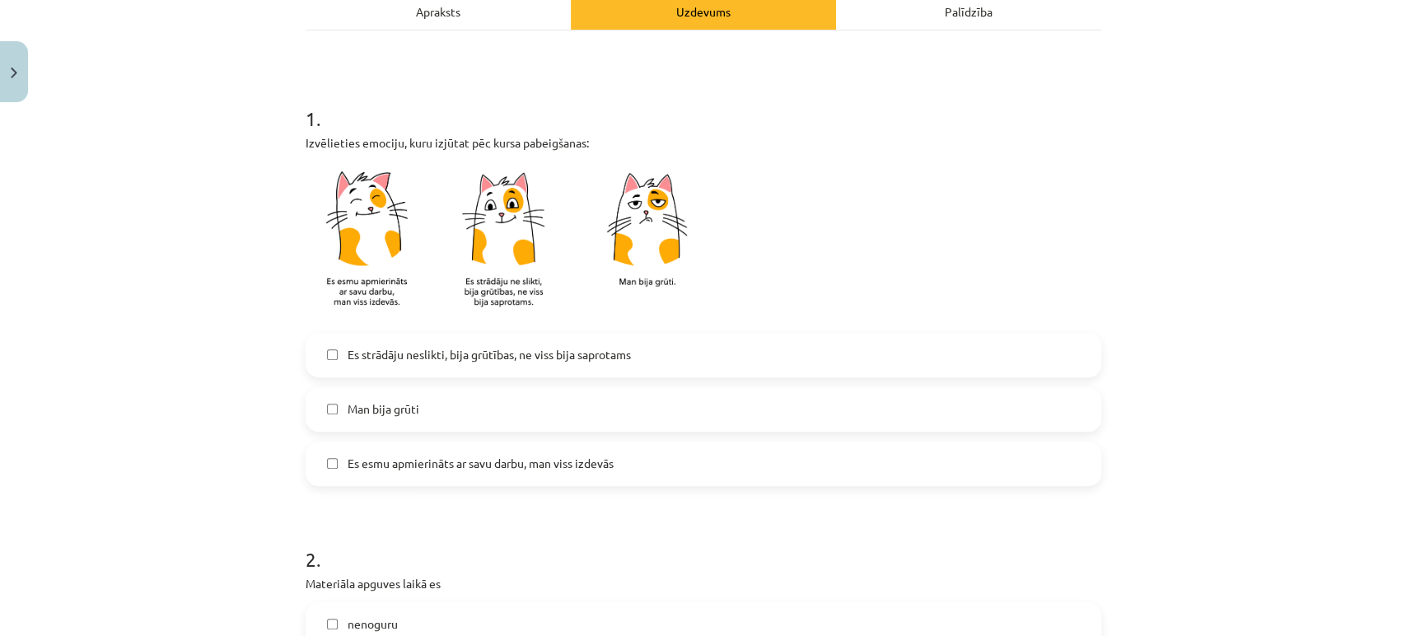
click at [531, 361] on span "Es strādāju neslikti, bija grūtības, ne viss bija saprotams" at bounding box center [489, 354] width 283 height 17
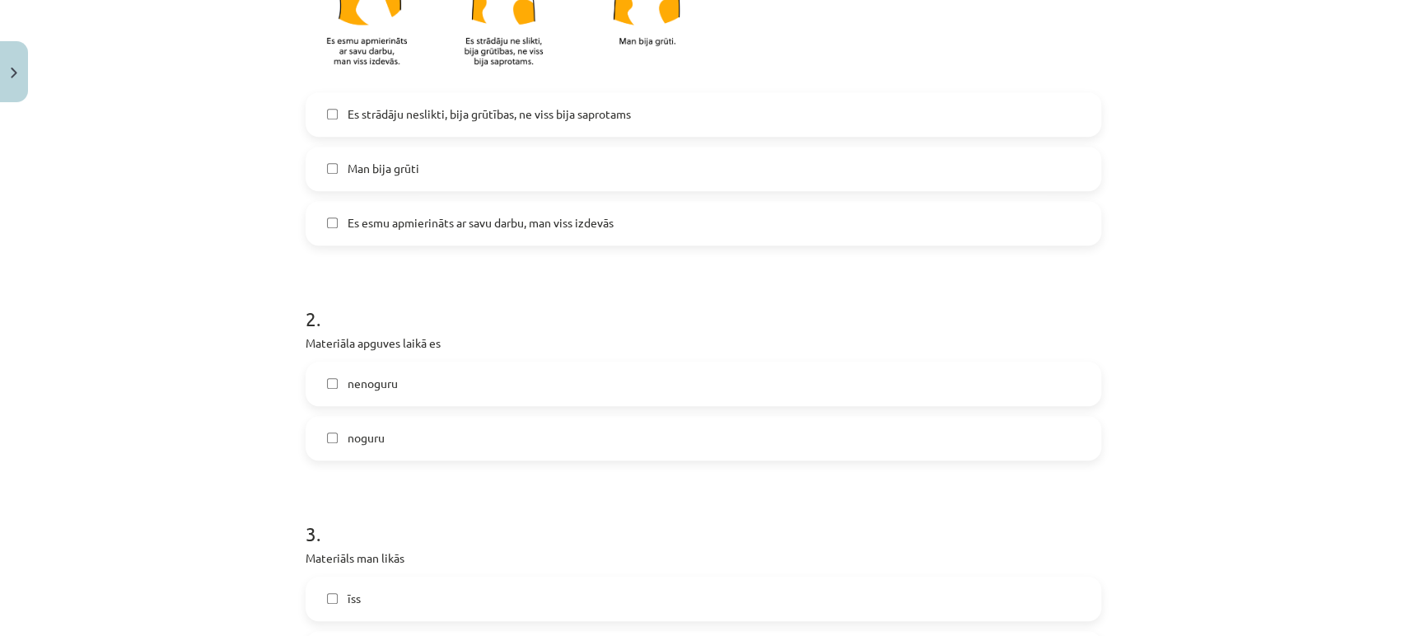
scroll to position [515, 0]
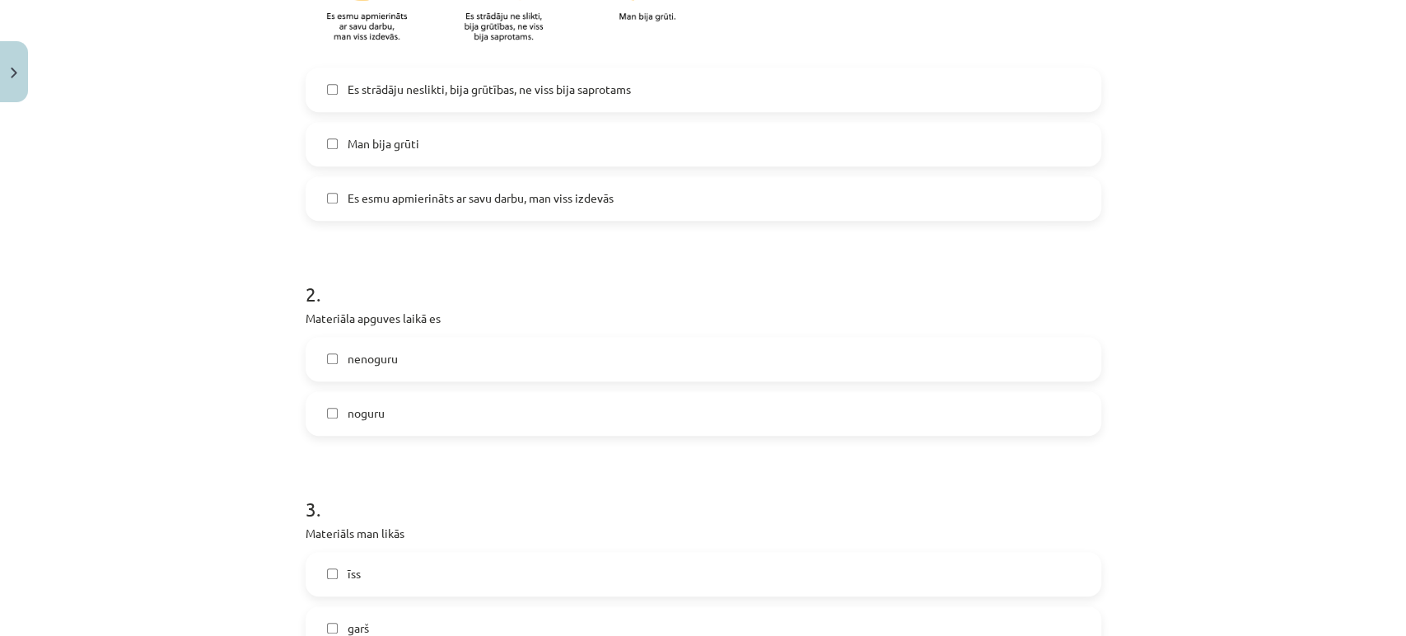
click at [481, 407] on label "noguru" at bounding box center [703, 413] width 793 height 41
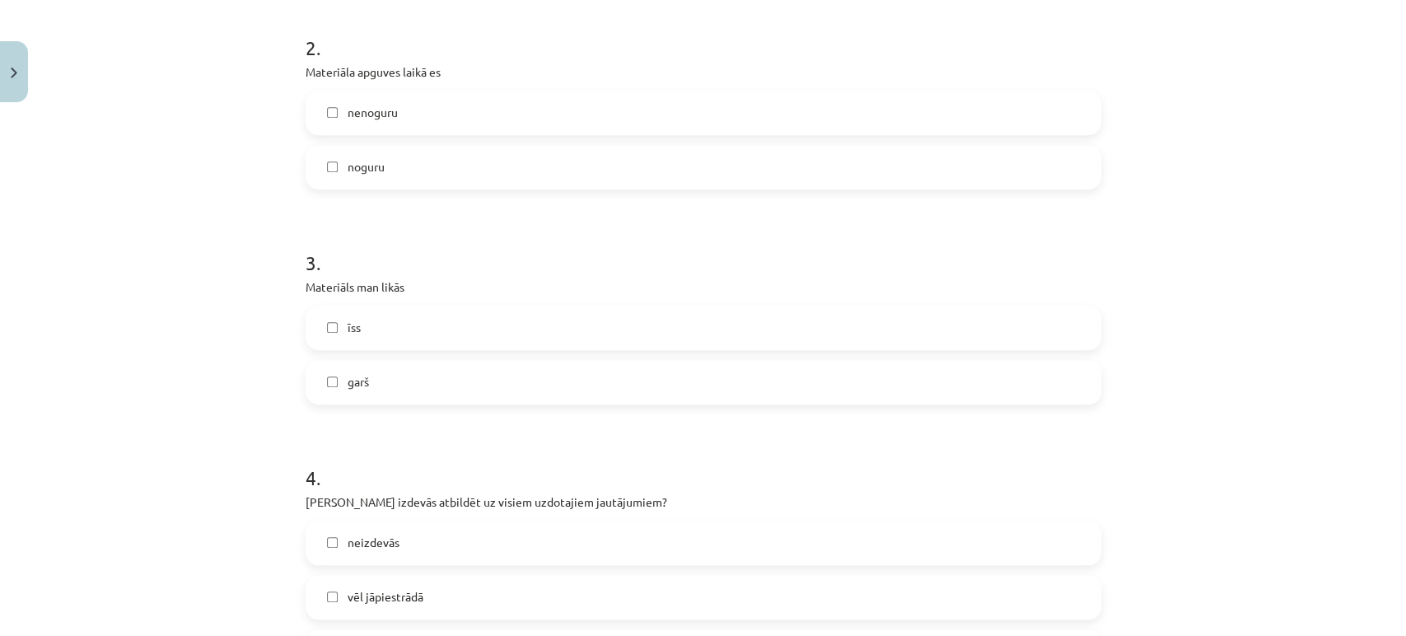
scroll to position [760, 0]
click at [438, 331] on label "īss" at bounding box center [703, 328] width 793 height 41
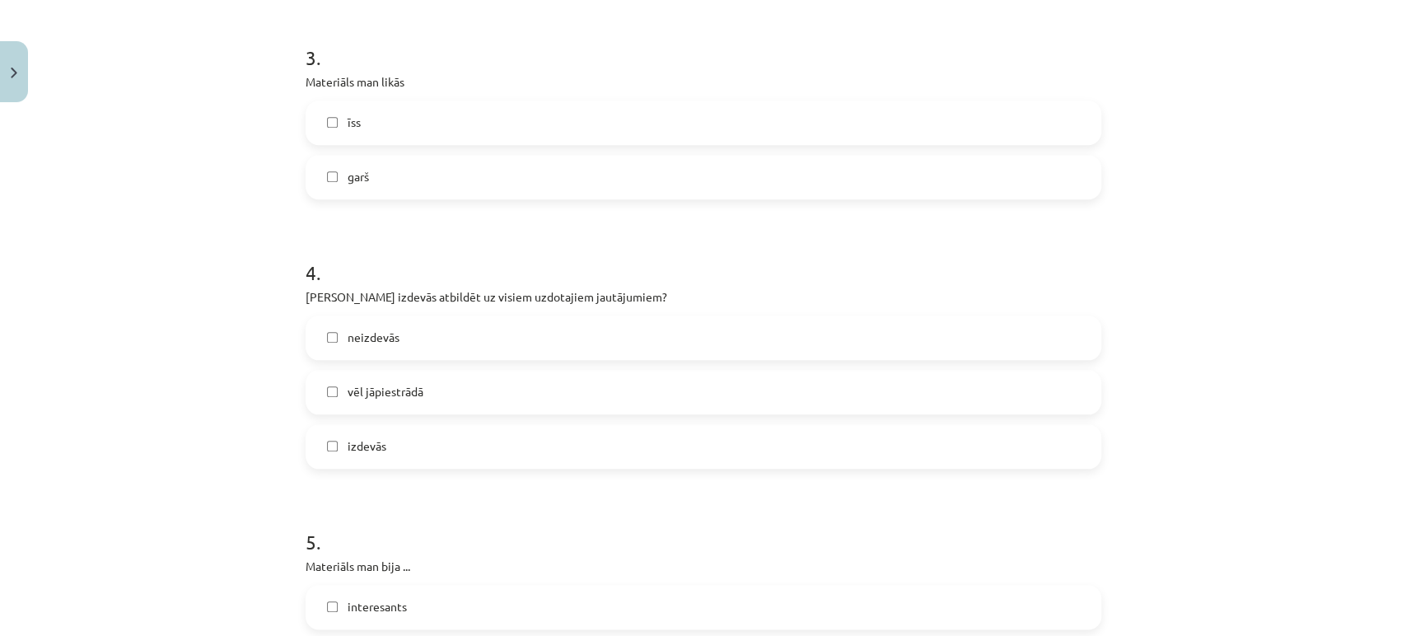
scroll to position [966, 0]
click at [409, 177] on label "garš" at bounding box center [703, 177] width 793 height 41
click at [391, 133] on label "īss" at bounding box center [703, 123] width 793 height 41
click at [438, 409] on label "vēl jāpiestrādā" at bounding box center [703, 392] width 793 height 41
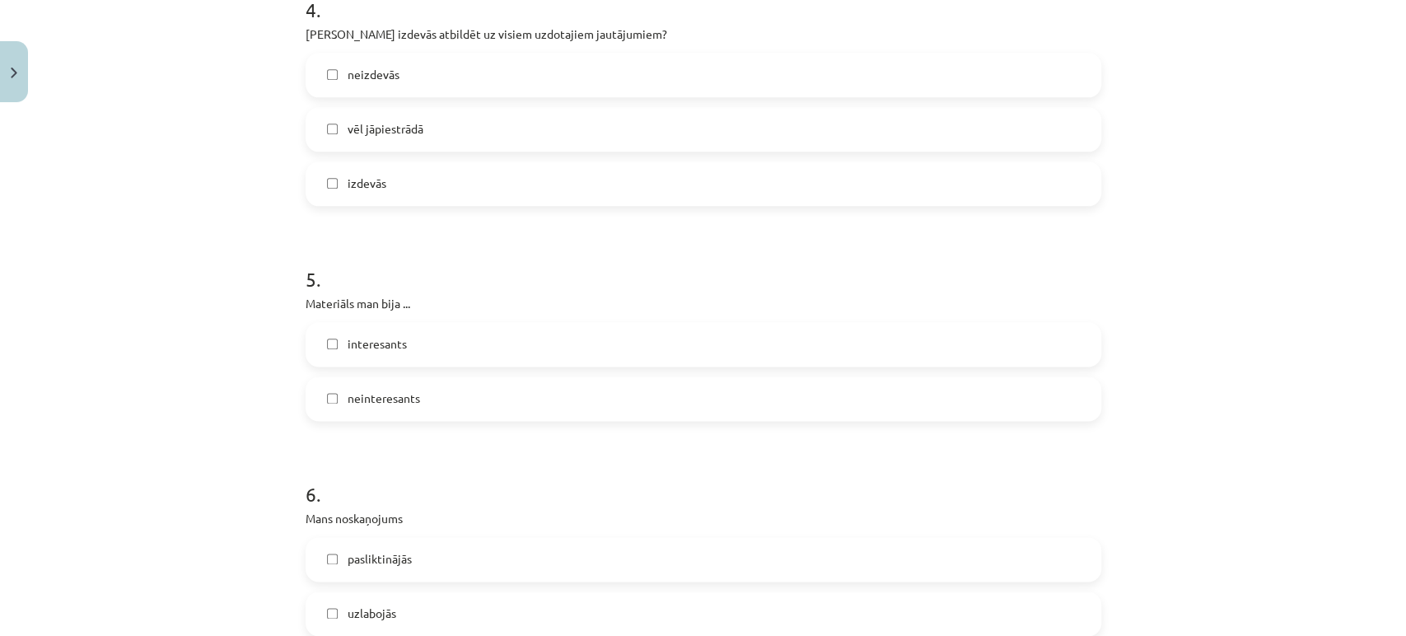
scroll to position [1233, 0]
click at [438, 409] on label "neinteresants" at bounding box center [703, 395] width 793 height 41
click at [398, 322] on label "interesants" at bounding box center [703, 341] width 793 height 41
click at [398, 390] on span "neinteresants" at bounding box center [384, 394] width 73 height 17
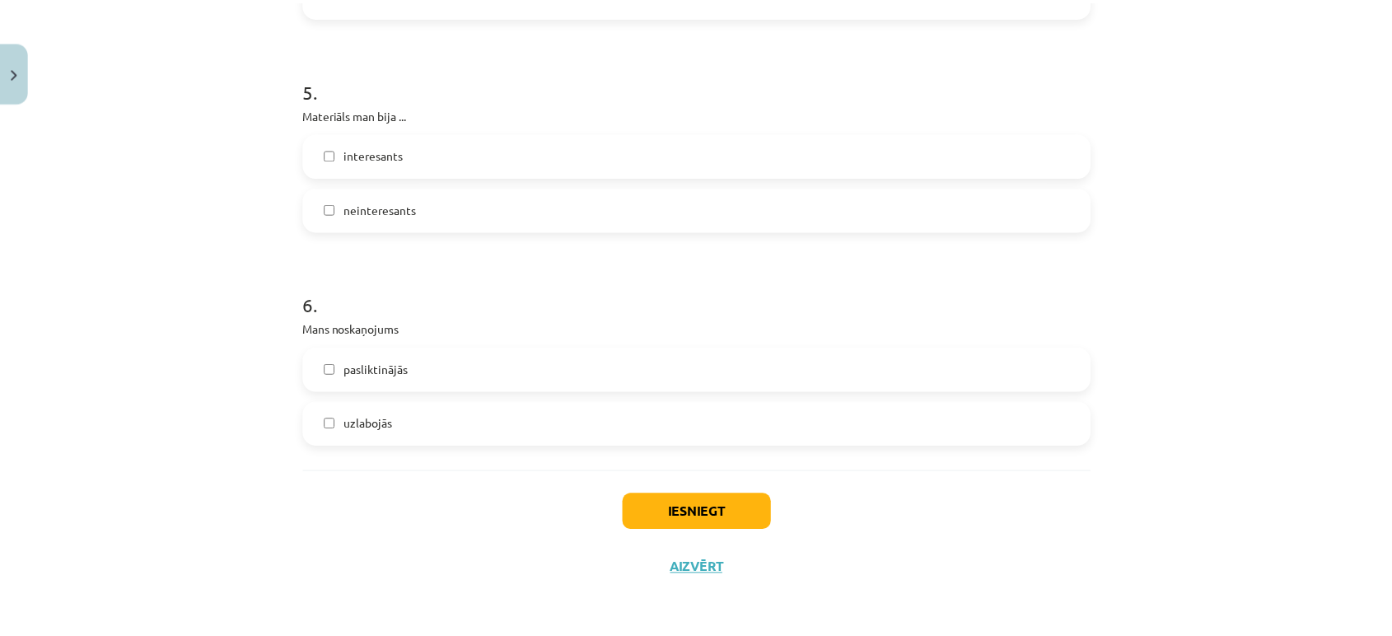
scroll to position [1418, 0]
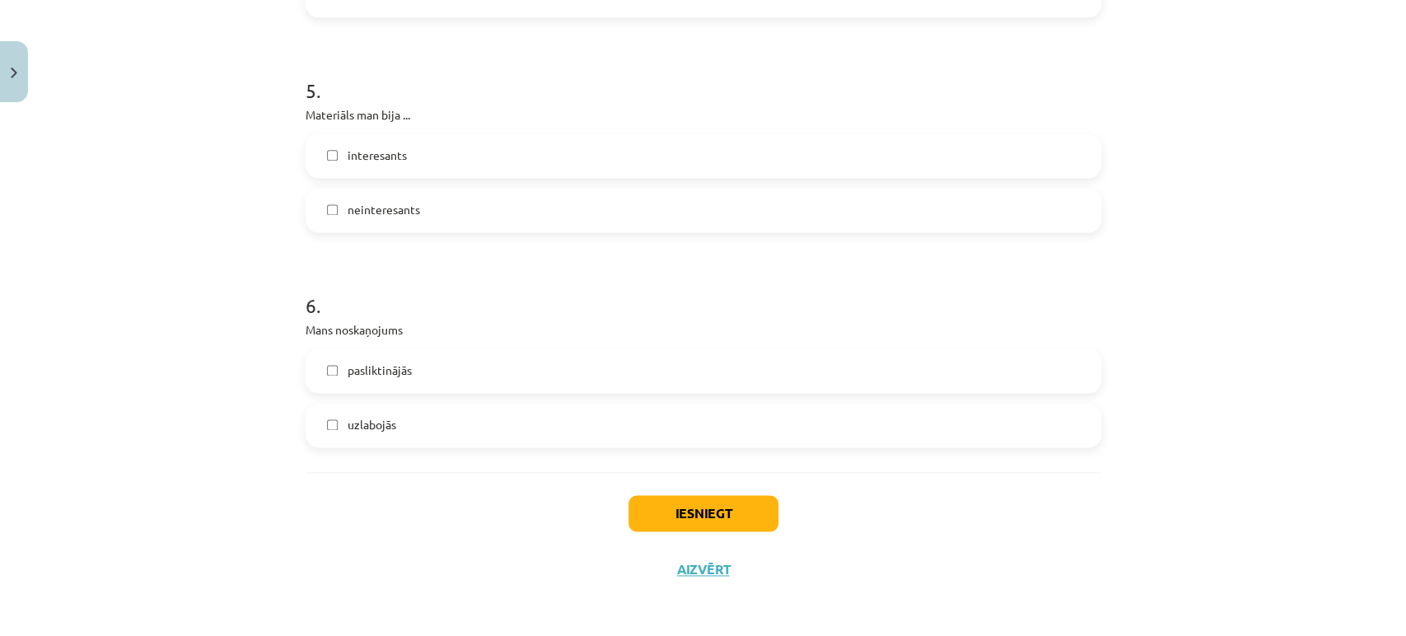
click at [415, 414] on label "uzlabojās" at bounding box center [703, 425] width 793 height 41
click at [669, 513] on button "Iesniegt" at bounding box center [704, 513] width 150 height 36
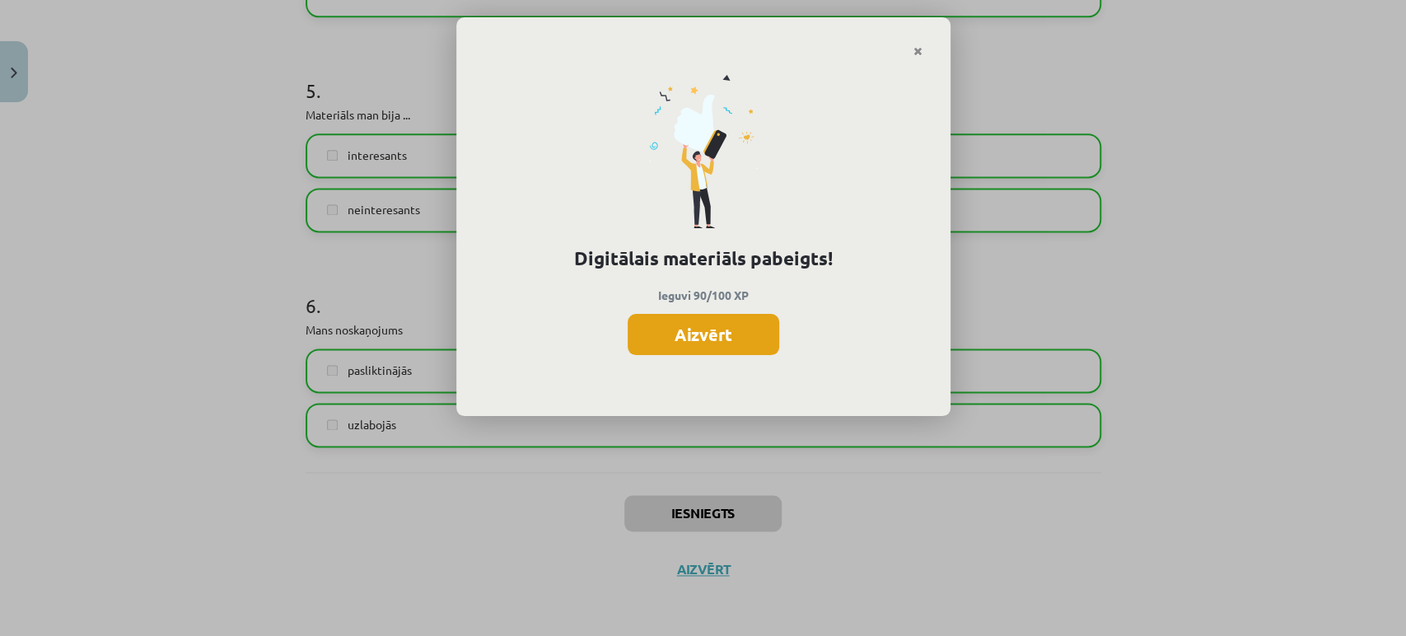
click at [681, 326] on button "Aizvērt" at bounding box center [704, 334] width 152 height 41
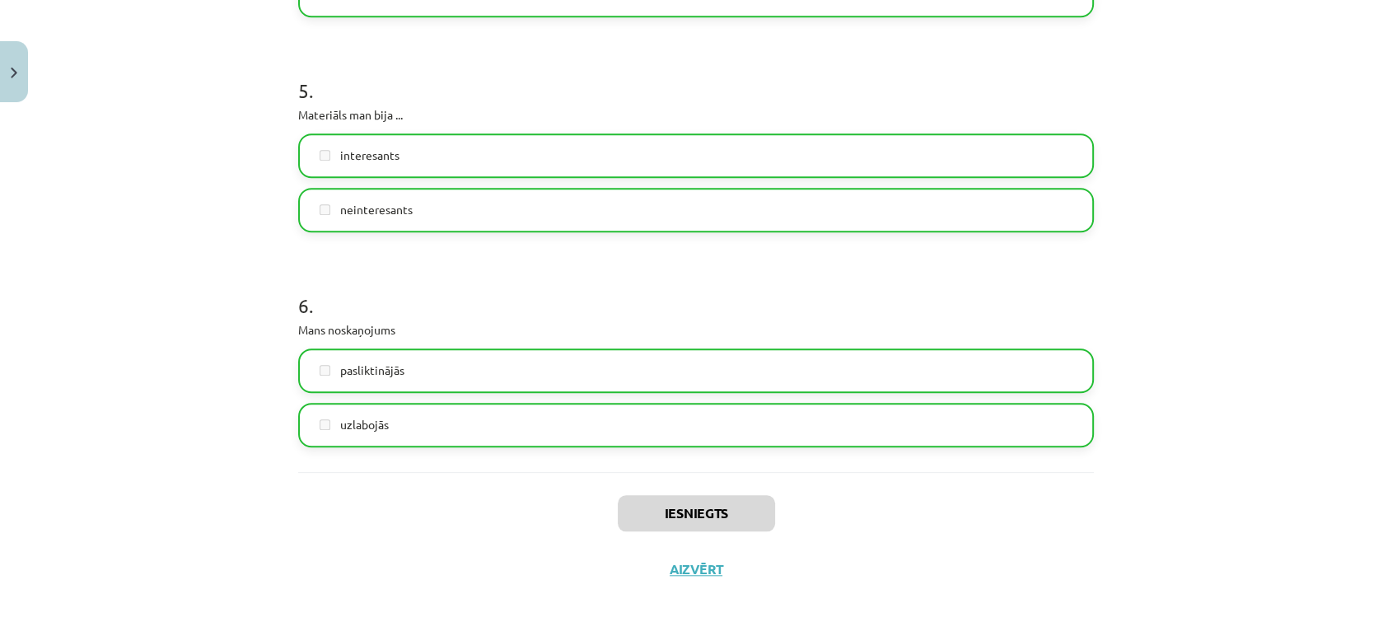
click at [696, 555] on div "Iesniegts Aizvērt" at bounding box center [696, 529] width 796 height 115
click at [700, 564] on button "Aizvērt" at bounding box center [696, 569] width 63 height 16
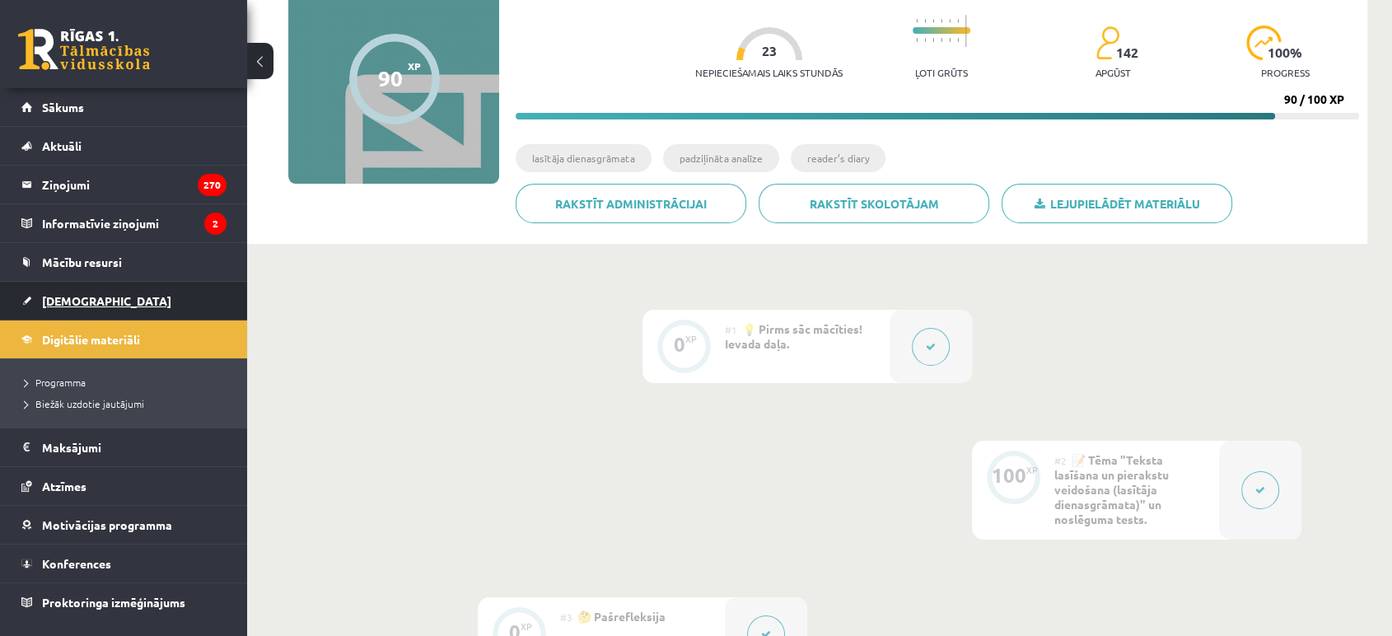
click at [33, 295] on link "[DEMOGRAPHIC_DATA]" at bounding box center [123, 301] width 205 height 38
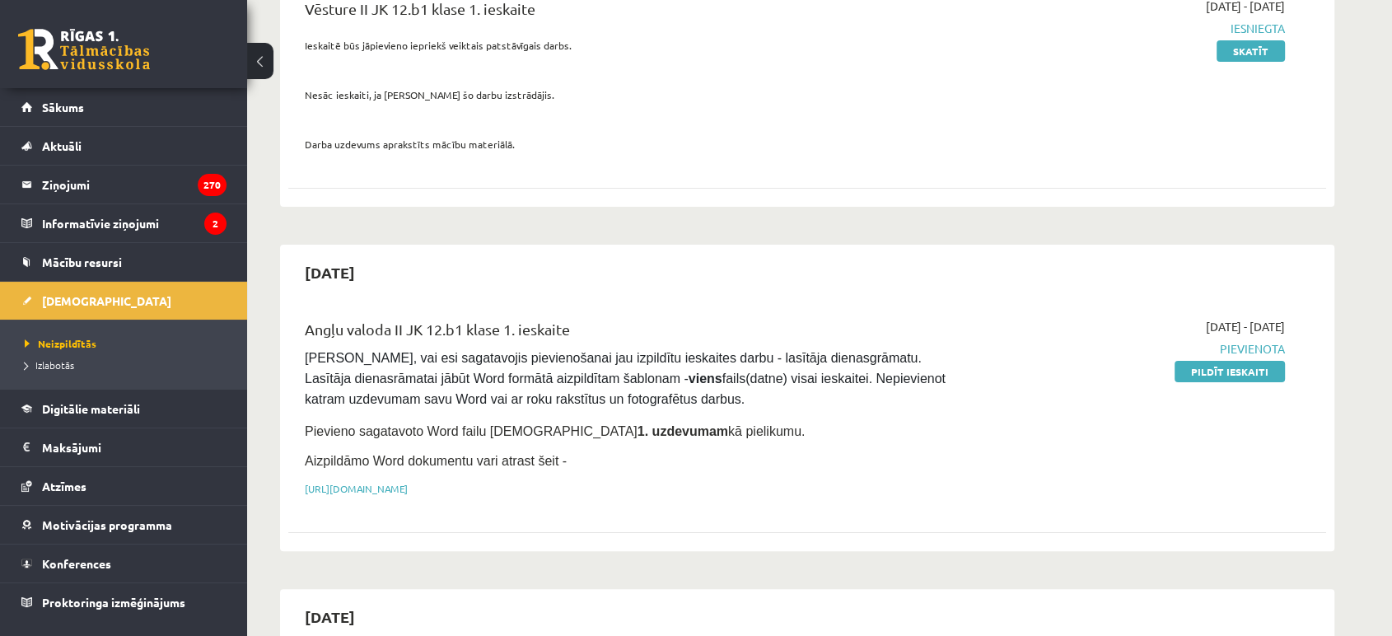
scroll to position [341, 0]
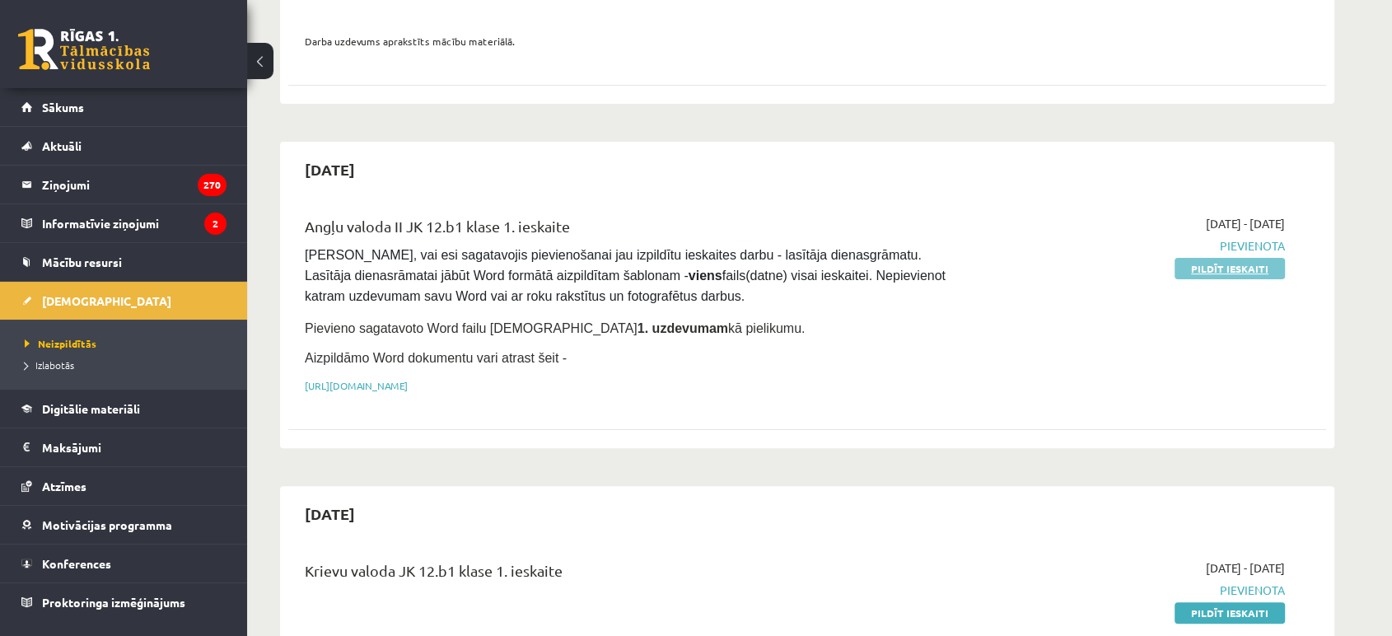
click at [1210, 272] on link "Pildīt ieskaiti" at bounding box center [1230, 268] width 110 height 21
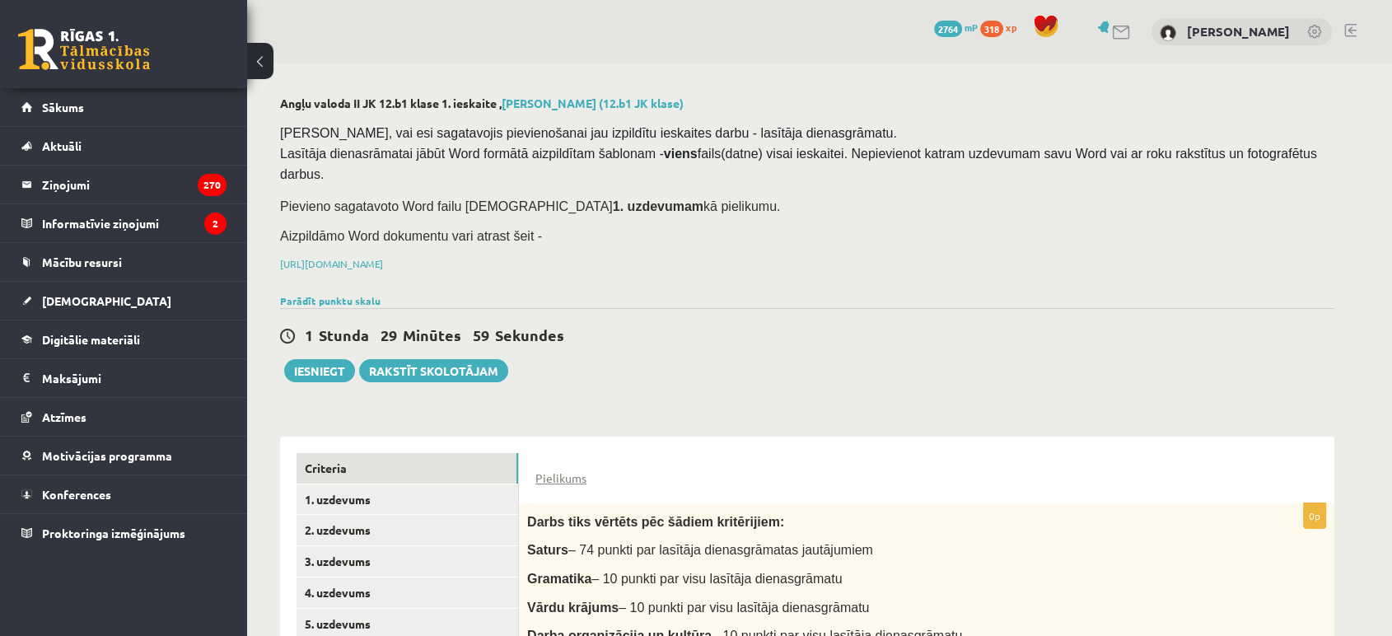
scroll to position [197, 0]
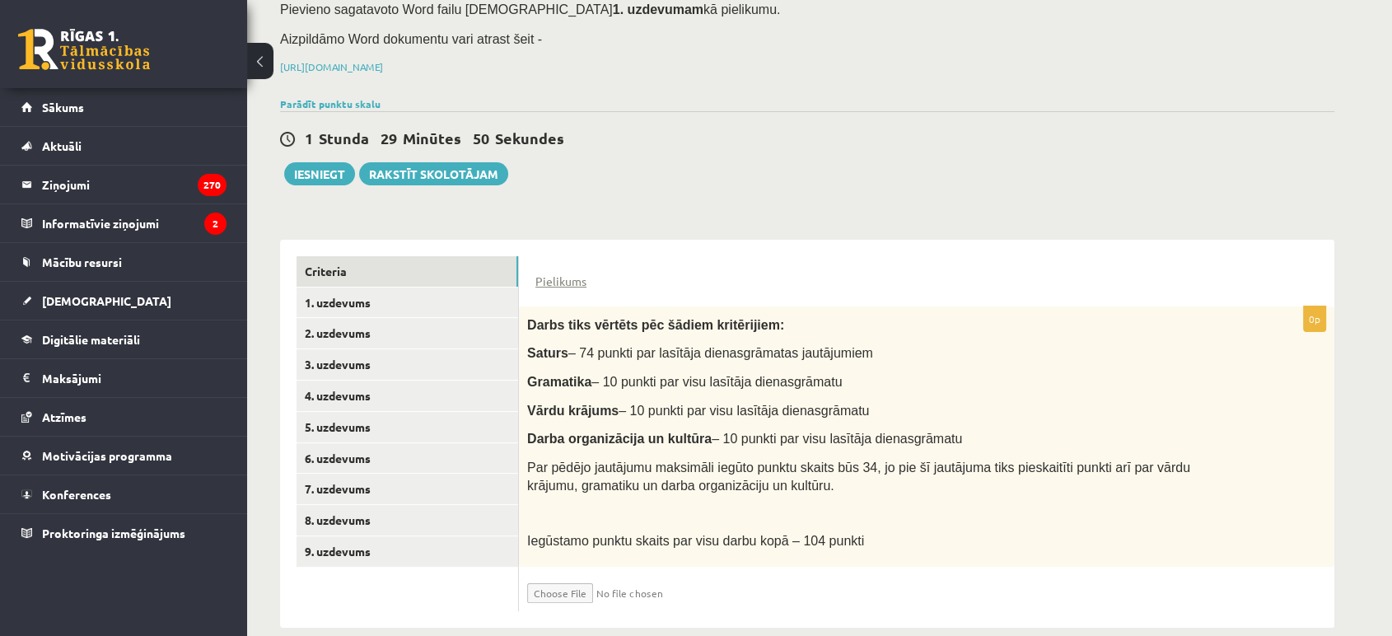
click at [548, 575] on input "file" at bounding box center [625, 589] width 196 height 28
type input "**********"
click at [469, 288] on link "1. uzdevums" at bounding box center [408, 303] width 222 height 30
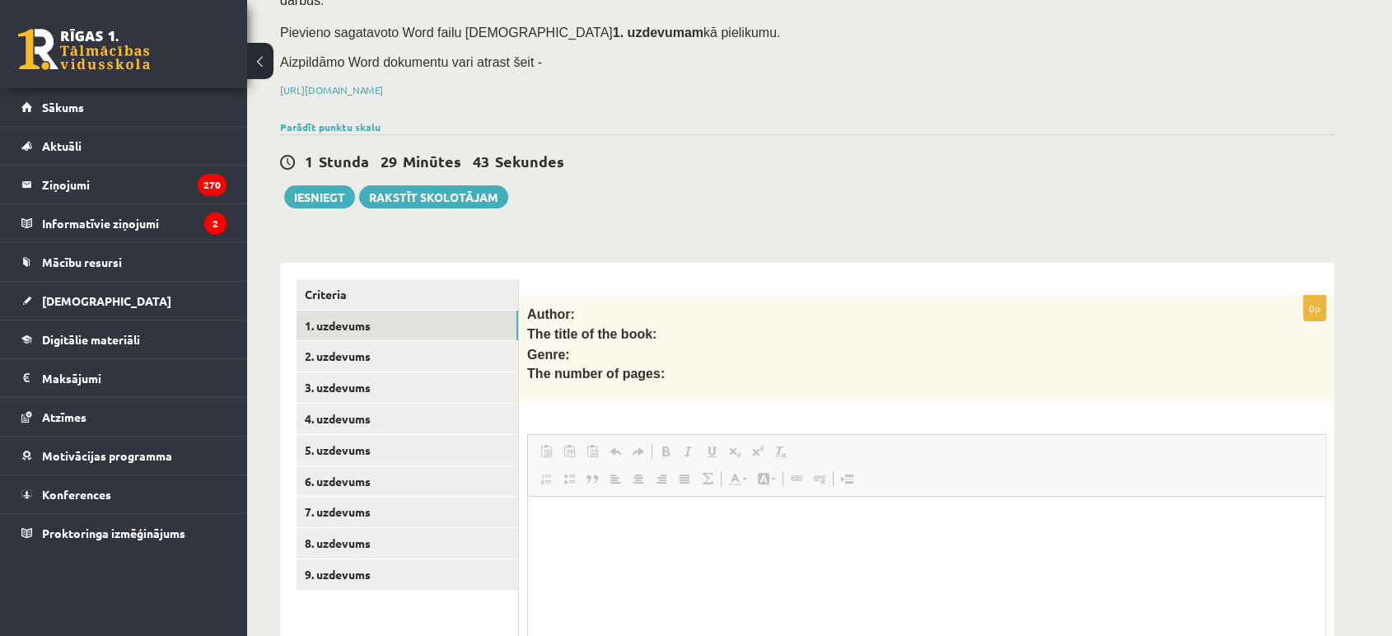
scroll to position [0, 0]
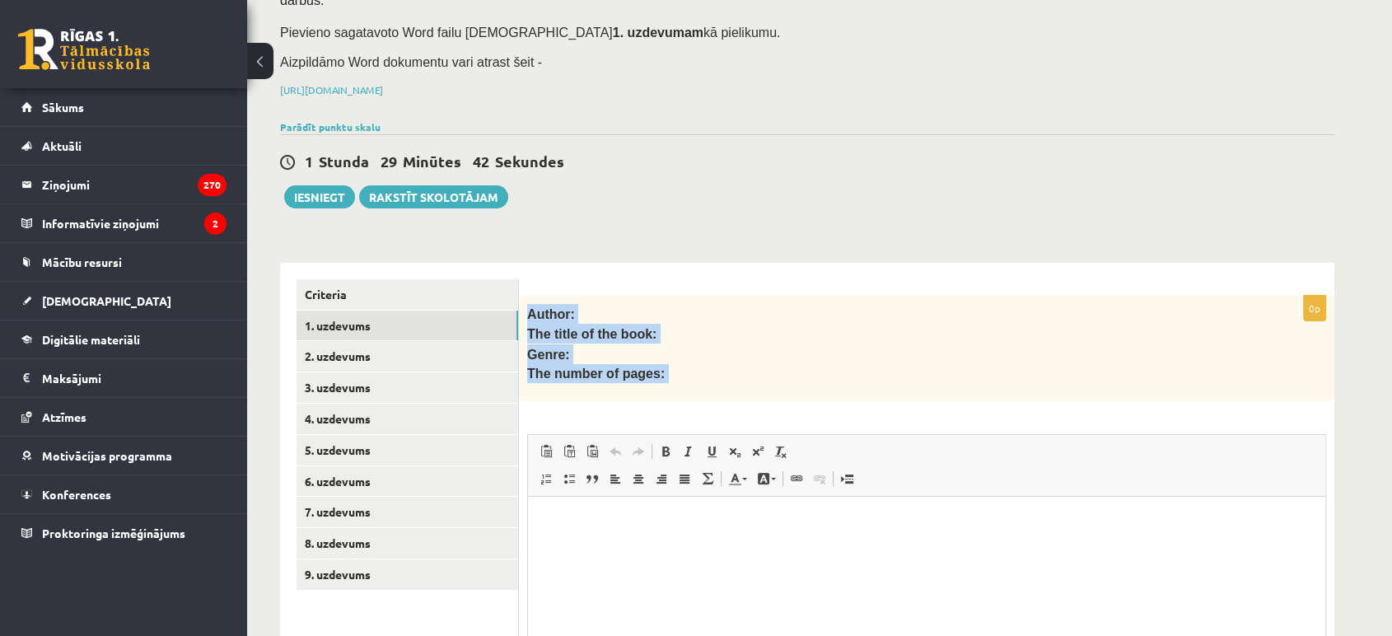
drag, startPoint x: 525, startPoint y: 292, endPoint x: 659, endPoint y: 378, distance: 159.3
click at [659, 378] on div "0p Author: The title of the book: Genre: The number of pages: Rich Text Editor,…" at bounding box center [927, 537] width 816 height 482
copy div "Author: The title of the book: Genre: The number of pages: Rich Text Editor, wi…"
